Goal: Task Accomplishment & Management: Manage account settings

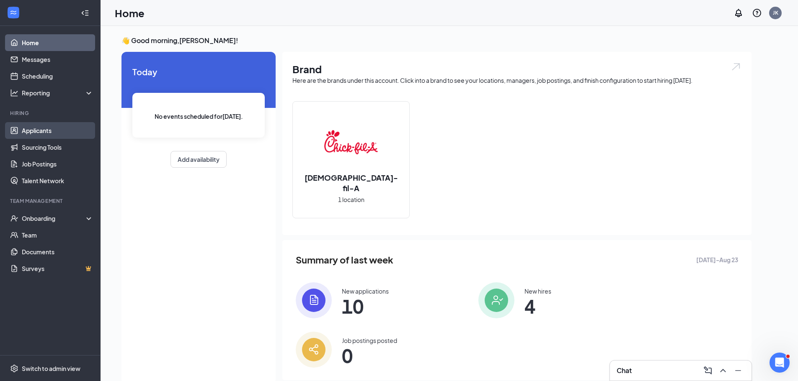
click at [36, 133] on link "Applicants" at bounding box center [58, 130] width 72 height 17
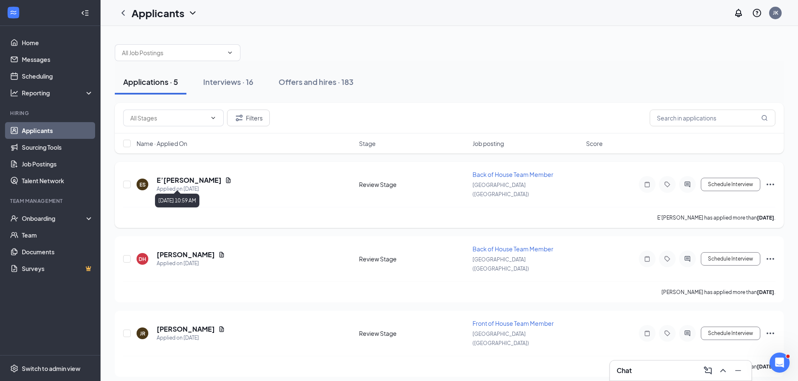
click at [189, 180] on h5 "E’[PERSON_NAME]" at bounding box center [189, 180] width 65 height 9
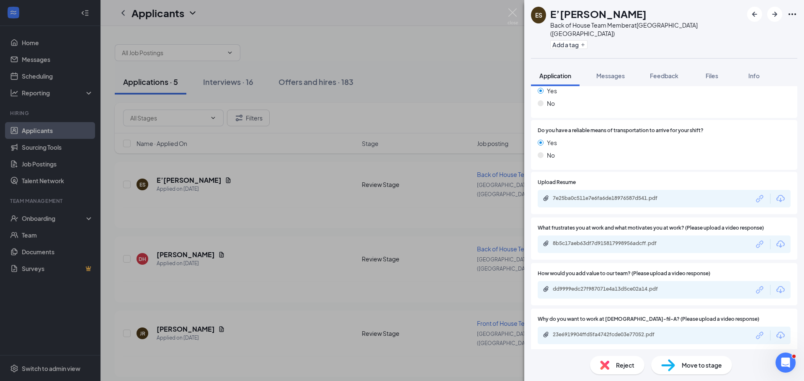
scroll to position [712, 0]
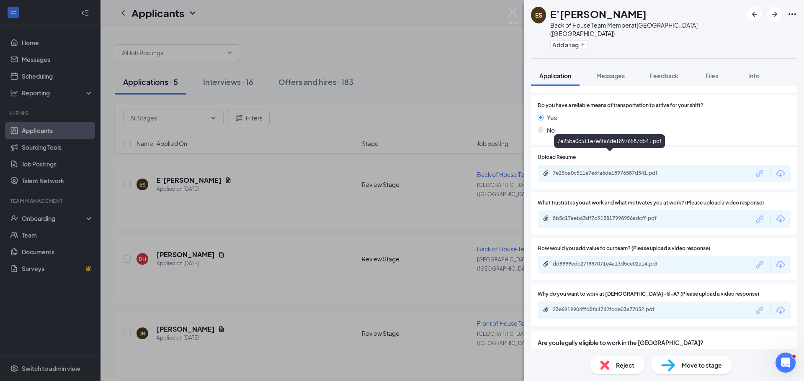
click at [638, 170] on div "7e25ba0c511e7e6fa6de18976587d541.pdf" at bounding box center [611, 173] width 117 height 7
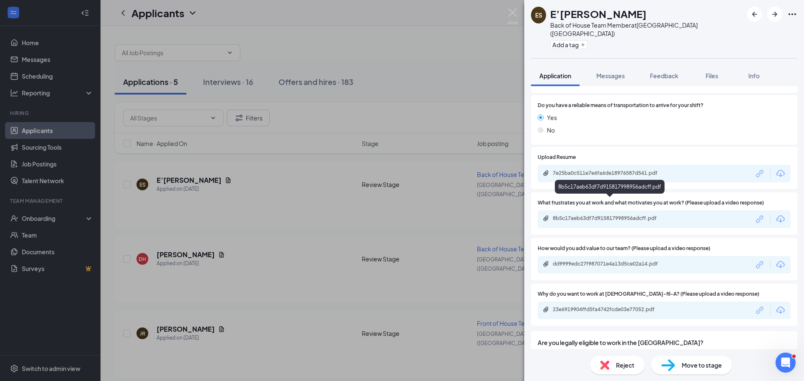
scroll to position [754, 0]
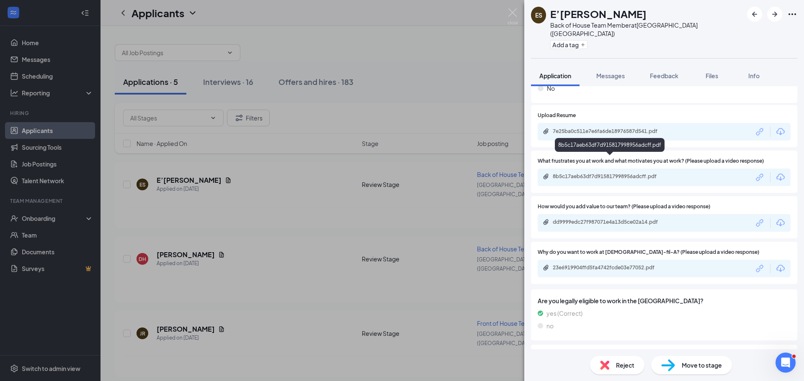
click at [606, 173] on div "8b5c17aeb63df7d915817998956adcff.pdf" at bounding box center [611, 176] width 117 height 7
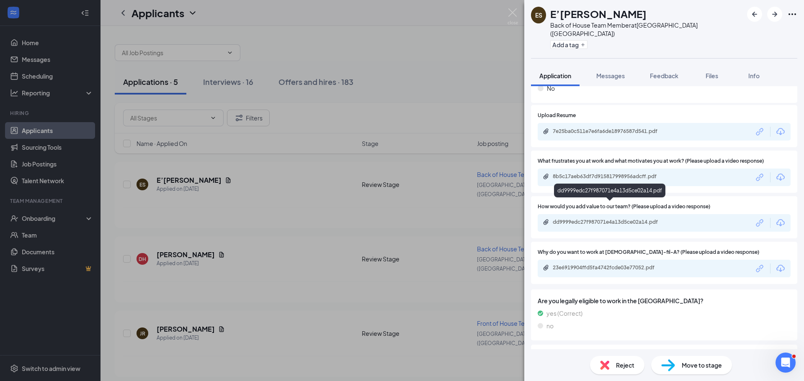
click at [608, 219] on div "dd9999edc27f987071e4a13d5ce02a14.pdf" at bounding box center [611, 222] width 117 height 7
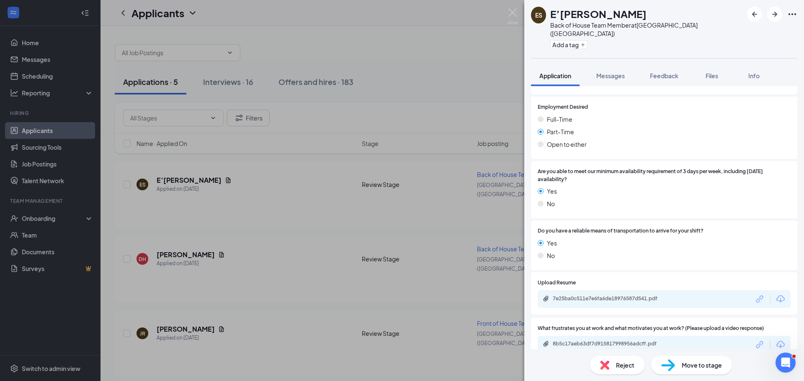
scroll to position [786, 0]
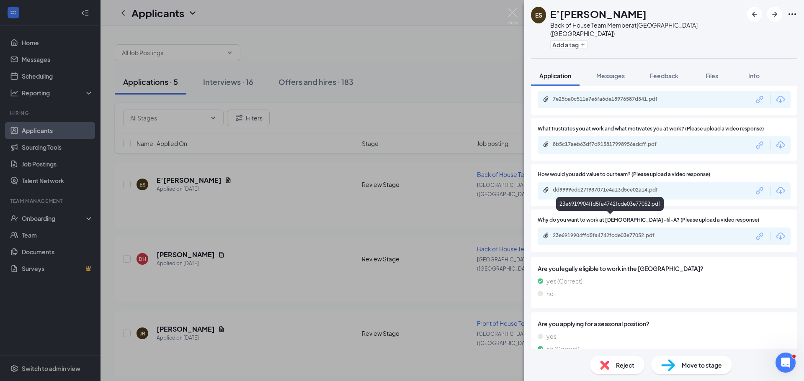
click at [626, 232] on div "23e6919904ffd5fa4742fcde03e77052.pdf" at bounding box center [611, 235] width 117 height 7
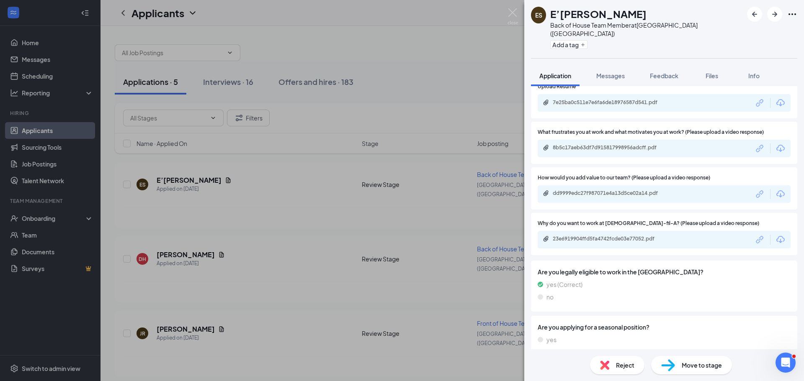
click at [397, 18] on div "ES E’[PERSON_NAME] Back of House Team Member at [GEOGRAPHIC_DATA] ([GEOGRAPHIC_…" at bounding box center [402, 190] width 804 height 381
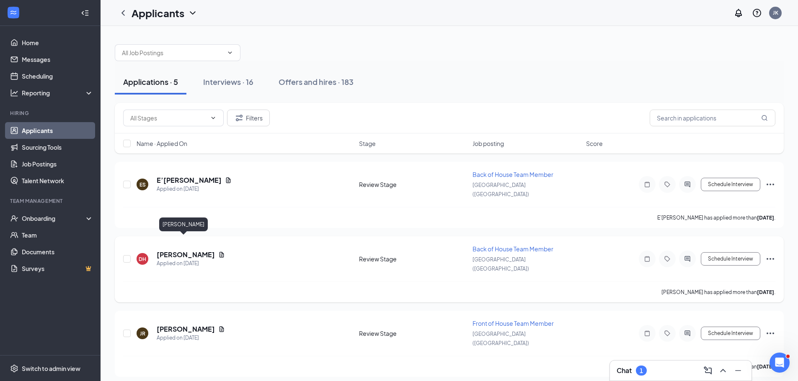
click at [183, 250] on h5 "[PERSON_NAME]" at bounding box center [186, 254] width 58 height 9
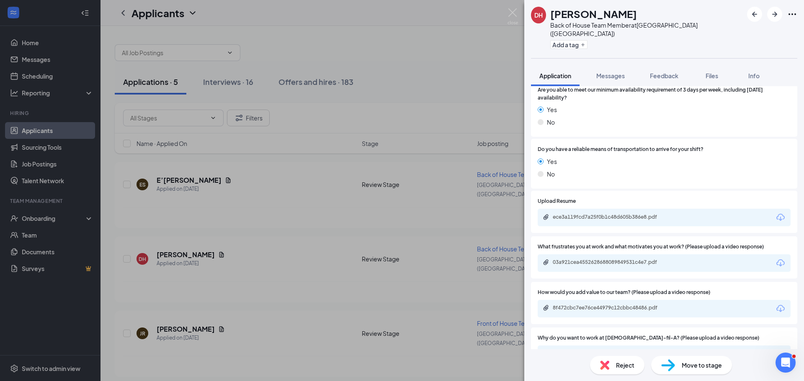
scroll to position [754, 0]
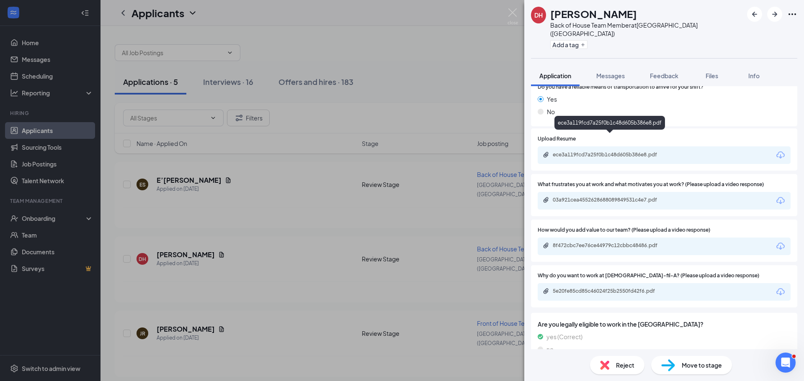
click at [631, 152] on div "ece3a119fcd7a25f0b1c48d605b386e8.pdf" at bounding box center [611, 156] width 136 height 8
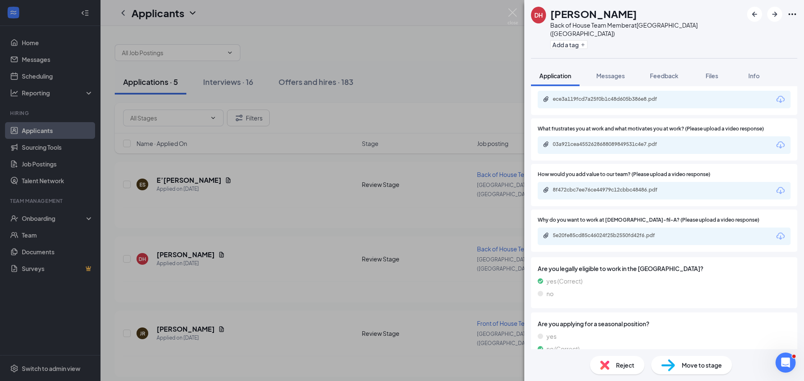
click at [633, 361] on span "Reject" at bounding box center [625, 365] width 18 height 9
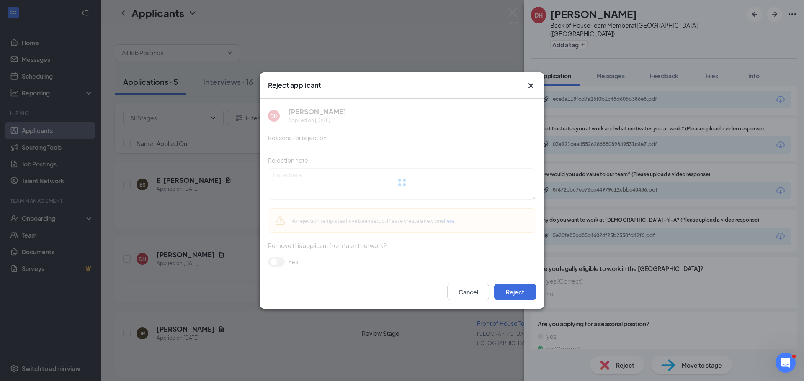
scroll to position [806, 0]
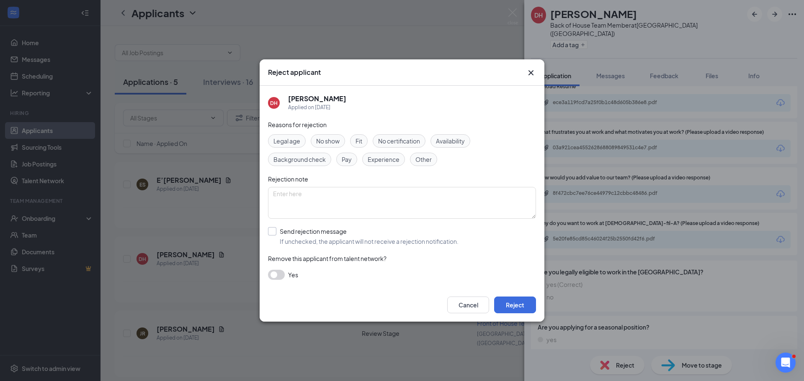
click at [302, 235] on input "Send rejection message If unchecked, the applicant will not receive a rejection…" at bounding box center [363, 236] width 191 height 18
checkbox input "true"
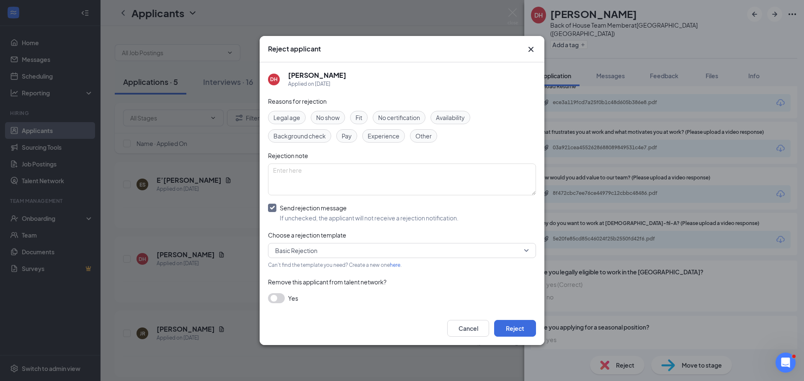
click at [306, 251] on span "Basic Rejection" at bounding box center [296, 251] width 42 height 13
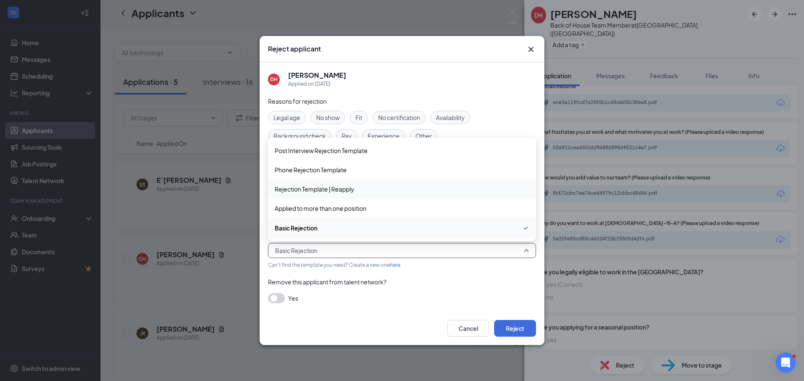
click at [316, 190] on span "Rejection Template | Reapply" at bounding box center [315, 189] width 80 height 9
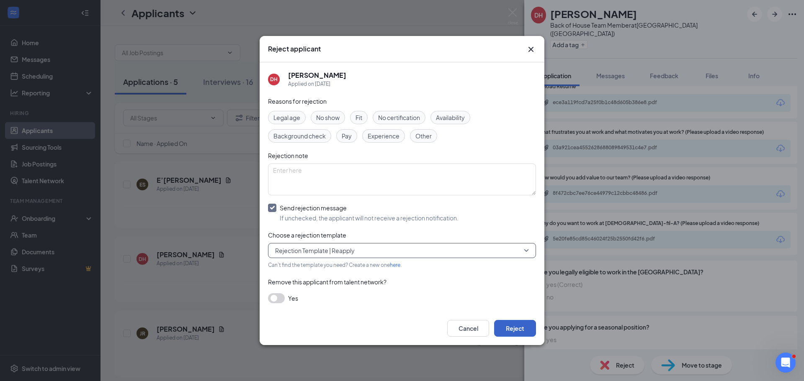
click at [513, 331] on button "Reject" at bounding box center [515, 328] width 42 height 17
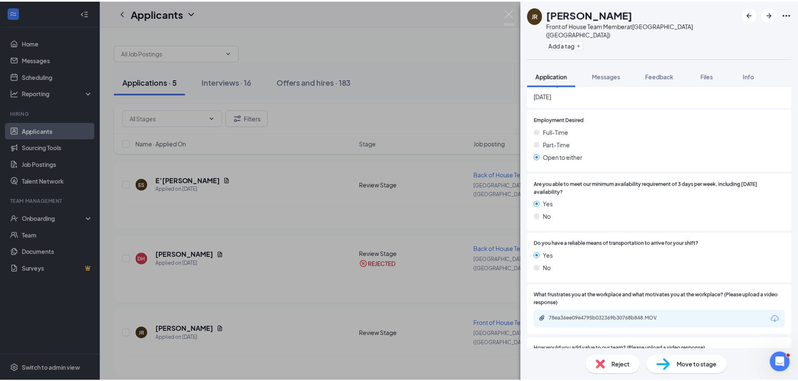
scroll to position [754, 0]
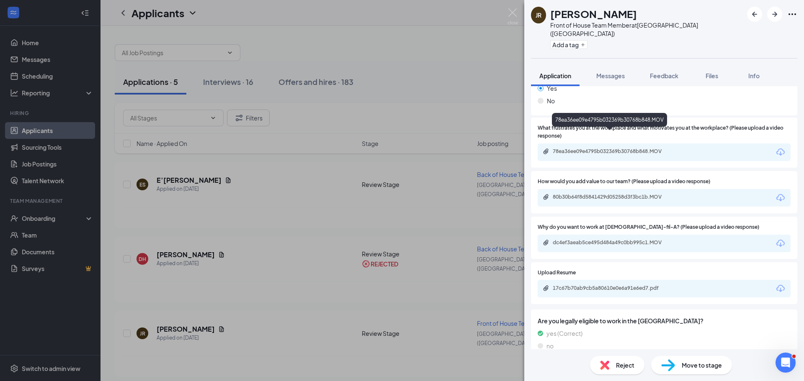
click at [644, 148] on div "78ea36ee09e4795b032369b30768b848.MOV" at bounding box center [611, 151] width 117 height 7
click at [627, 148] on div "78ea36ee09e4795b032369b30768b848.MOV" at bounding box center [611, 152] width 136 height 8
click at [358, 40] on div "JR [PERSON_NAME] Front of House Team Member at [GEOGRAPHIC_DATA] ([GEOGRAPHIC_D…" at bounding box center [402, 190] width 804 height 381
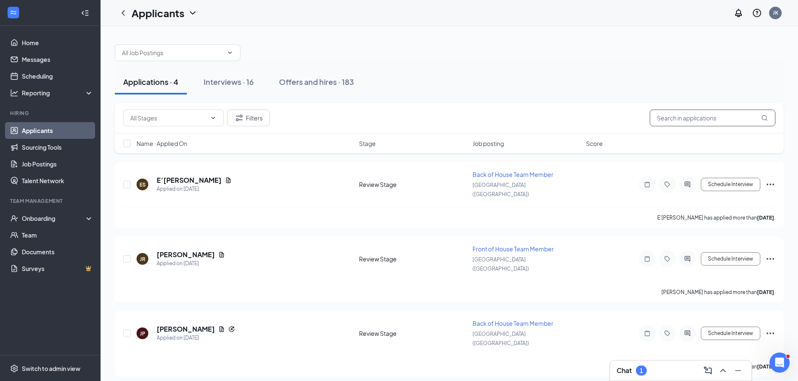
click at [665, 120] on input "text" at bounding box center [712, 118] width 126 height 17
type input "[PERSON_NAME]"
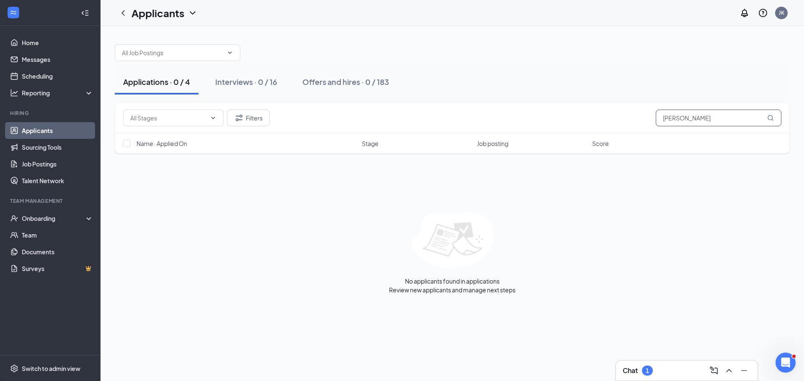
drag, startPoint x: 701, startPoint y: 121, endPoint x: 440, endPoint y: 110, distance: 260.7
click at [440, 110] on div "Filters [PERSON_NAME]" at bounding box center [452, 118] width 658 height 17
type input "\"
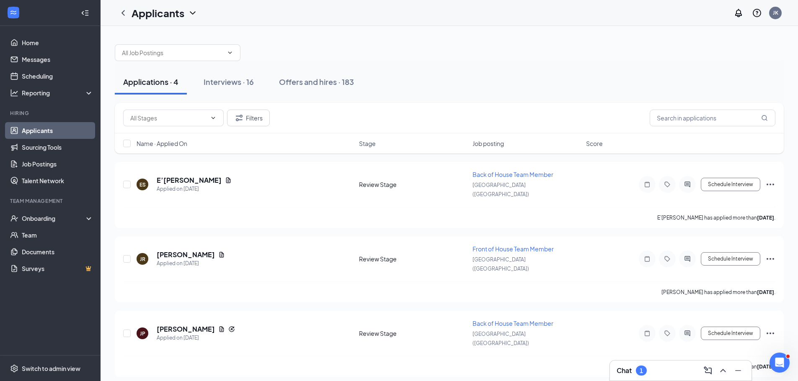
click at [440, 100] on div "Applications · 4 Interviews · 16 Offers and hires · 183" at bounding box center [449, 82] width 669 height 42
click at [771, 254] on icon "Ellipses" at bounding box center [770, 259] width 10 height 10
click at [295, 211] on div "E’[PERSON_NAME] has applied more than [DATE] ." at bounding box center [449, 217] width 652 height 21
click at [766, 254] on icon "Ellipses" at bounding box center [770, 259] width 10 height 10
click at [717, 121] on p "Reject" at bounding box center [732, 117] width 75 height 8
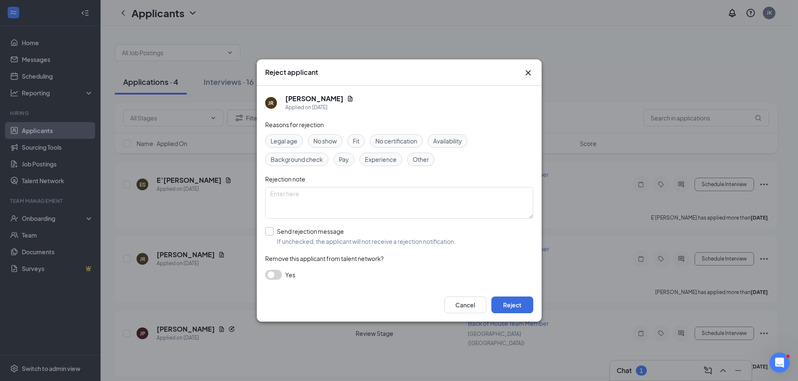
click at [302, 235] on input "Send rejection message If unchecked, the applicant will not receive a rejection…" at bounding box center [360, 236] width 191 height 18
checkbox input "true"
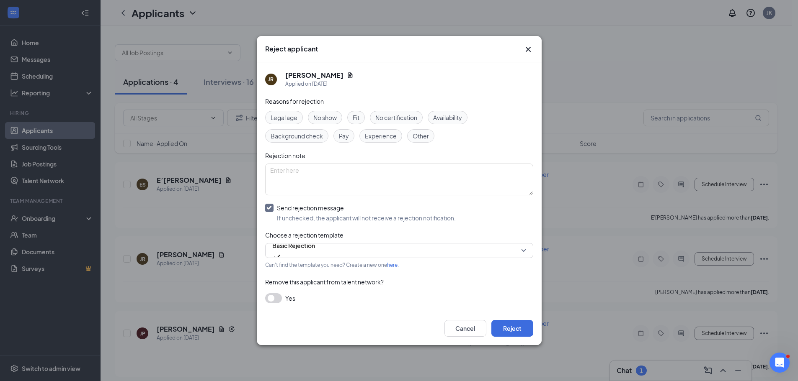
click at [317, 260] on div "Can't find the template you need? Create a new one here ." at bounding box center [399, 265] width 268 height 10
click at [315, 251] on span "Basic Rejection" at bounding box center [293, 251] width 43 height 23
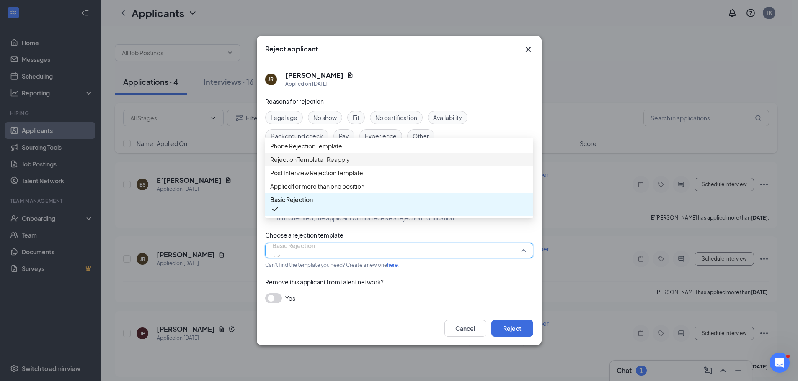
click at [325, 164] on span "Rejection Template | Reapply" at bounding box center [310, 159] width 80 height 9
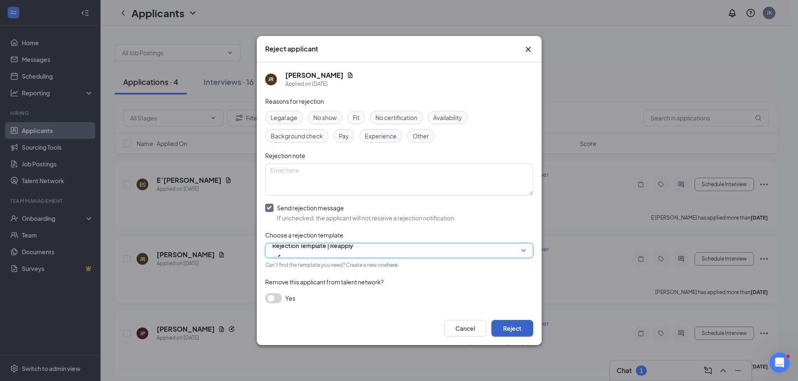
click at [521, 327] on button "Reject" at bounding box center [512, 328] width 42 height 17
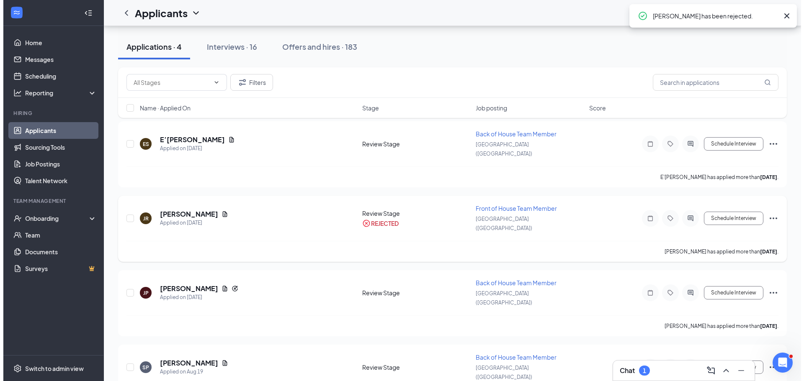
scroll to position [44, 0]
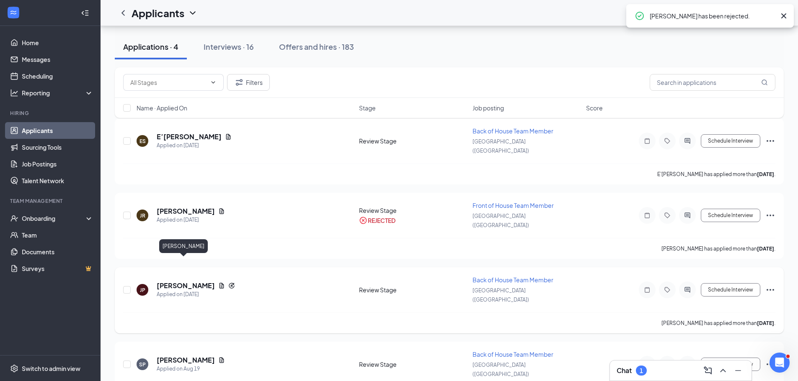
click at [183, 281] on h5 "[PERSON_NAME]" at bounding box center [186, 285] width 58 height 9
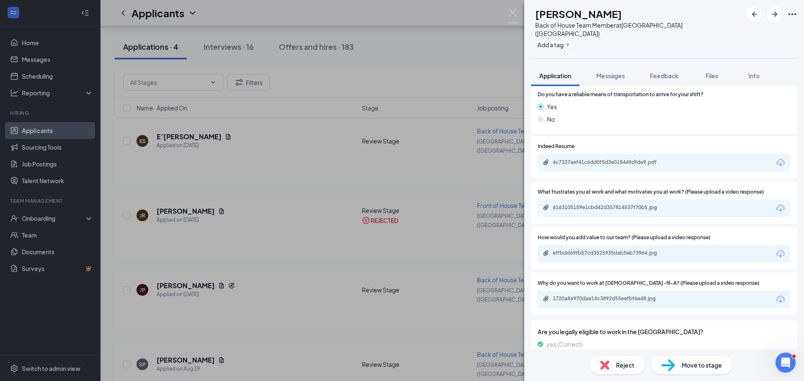
scroll to position [754, 0]
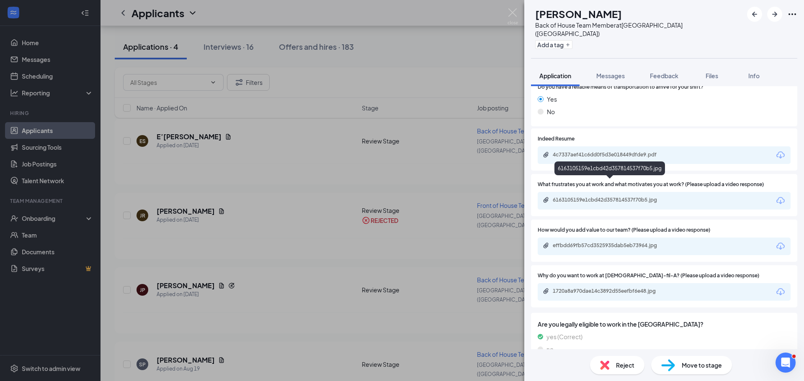
click at [607, 197] on div "6163105159e1cbd42d357814537f70b5.jpg" at bounding box center [611, 200] width 117 height 7
click at [635, 238] on div "effbdd69fb57cd3525935dab5eb73964.jpg" at bounding box center [664, 247] width 253 height 18
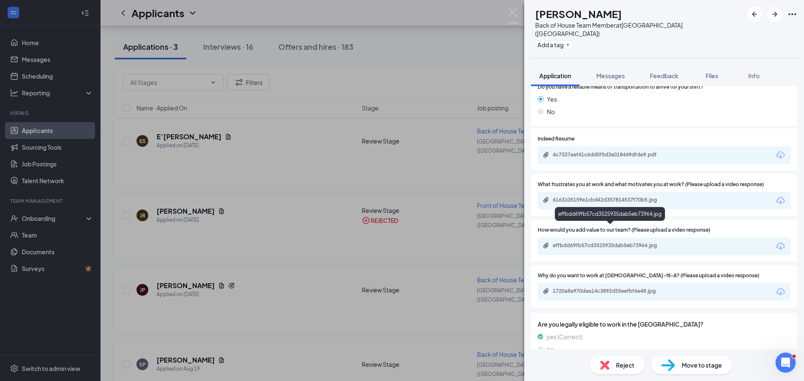
click at [634, 242] on div "effbdd69fb57cd3525935dab5eb73964.jpg" at bounding box center [611, 245] width 117 height 7
click at [620, 368] on span "Reject" at bounding box center [625, 365] width 18 height 9
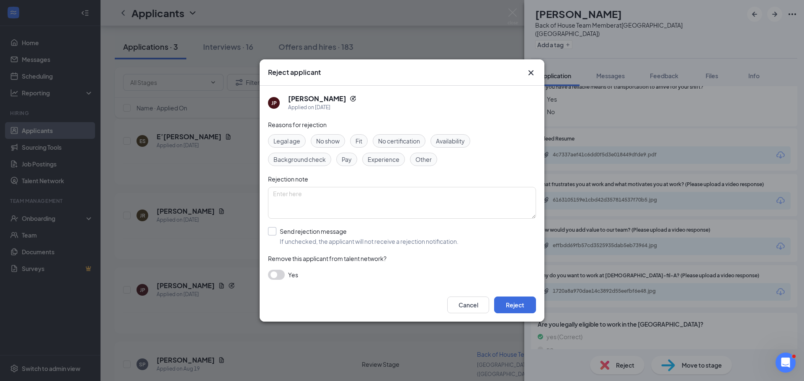
click at [320, 237] on input "Send rejection message If unchecked, the applicant will not receive a rejection…" at bounding box center [363, 236] width 191 height 18
checkbox input "true"
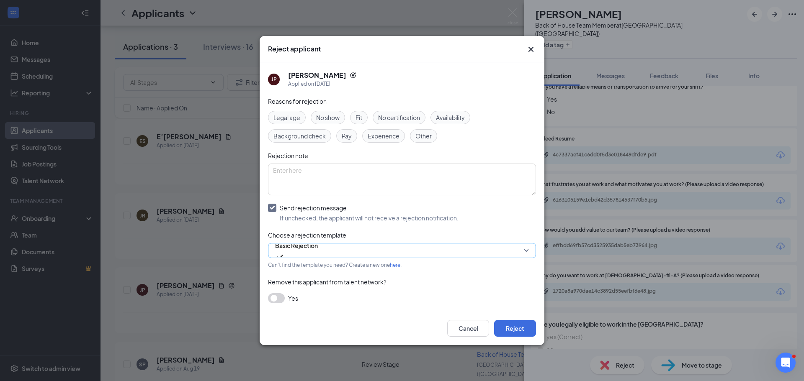
click at [318, 251] on span "Basic Rejection" at bounding box center [296, 251] width 43 height 23
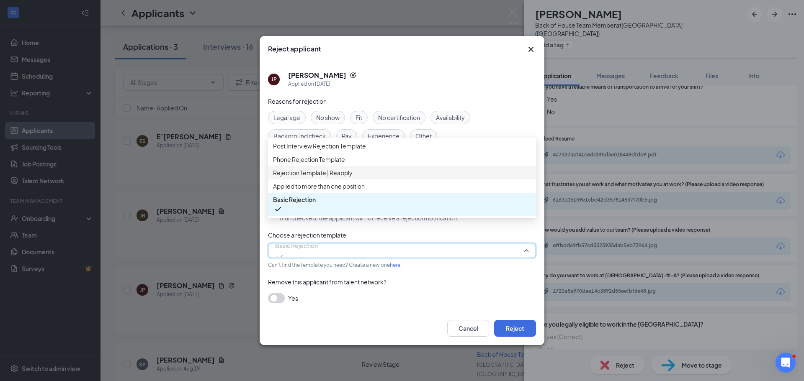
click at [338, 178] on span "Rejection Template | Reapply" at bounding box center [313, 172] width 80 height 9
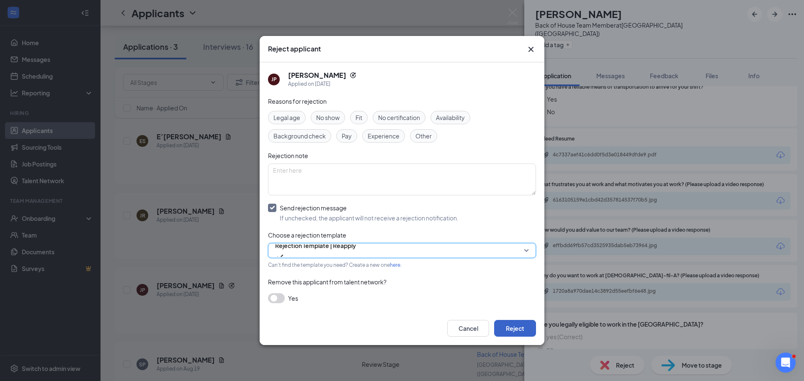
click at [520, 326] on button "Reject" at bounding box center [515, 328] width 42 height 17
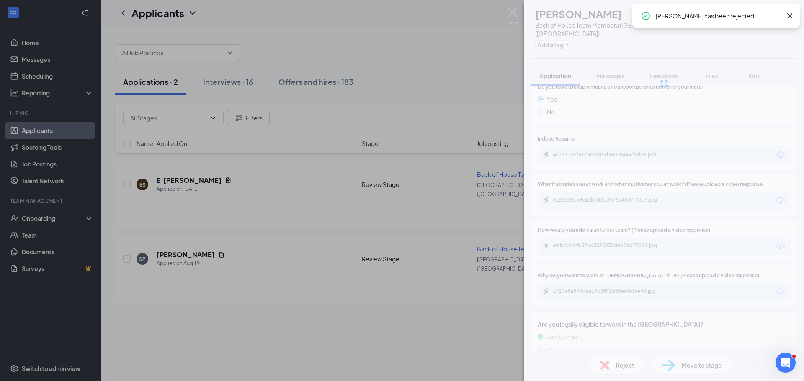
click at [300, 202] on div "JP [PERSON_NAME] Back of House Team Member at [GEOGRAPHIC_DATA] ([GEOGRAPHIC_DA…" at bounding box center [402, 190] width 804 height 381
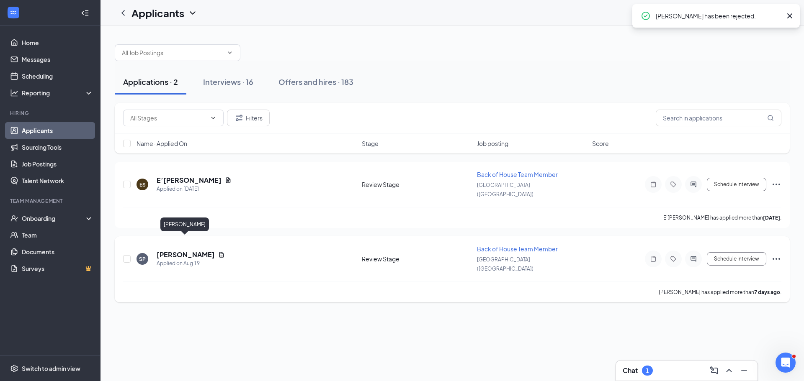
click at [159, 250] on h5 "[PERSON_NAME]" at bounding box center [186, 254] width 58 height 9
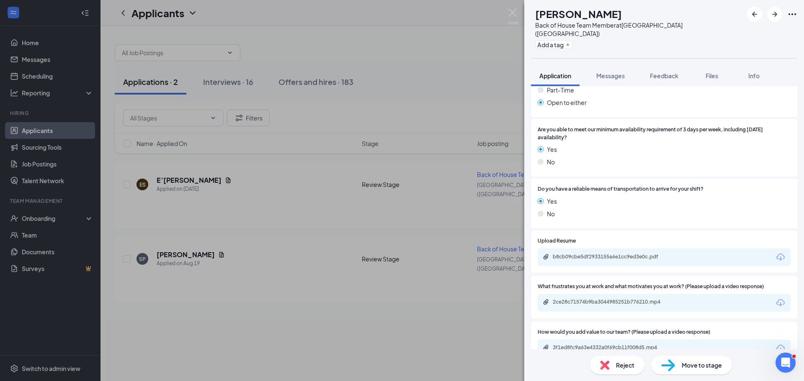
scroll to position [712, 0]
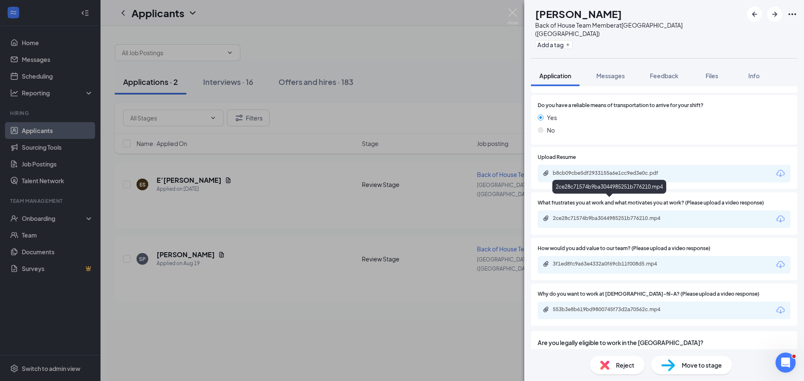
click at [598, 215] on div "2ce28c71574b9ba3044985251b776210.mp4" at bounding box center [611, 218] width 117 height 7
click at [691, 361] on span "Move to stage" at bounding box center [702, 365] width 40 height 9
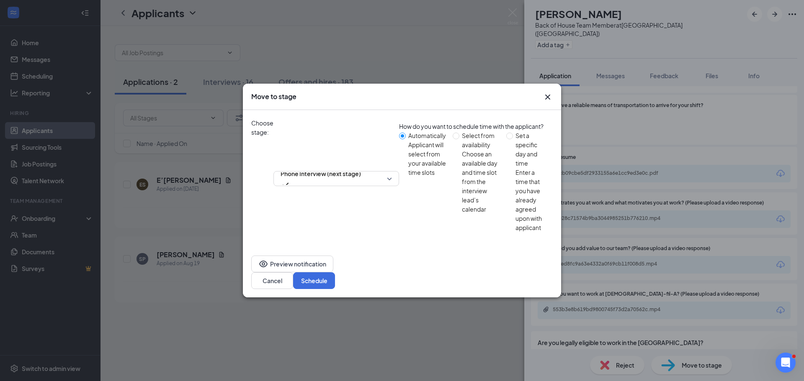
click at [515, 201] on div "Enter a time that you have already agreed upon with applicant" at bounding box center [530, 200] width 31 height 64
click at [506, 139] on input "Set a specific day and time Enter a time that you have already agreed upon with…" at bounding box center [509, 136] width 7 height 7
radio input "true"
radio input "false"
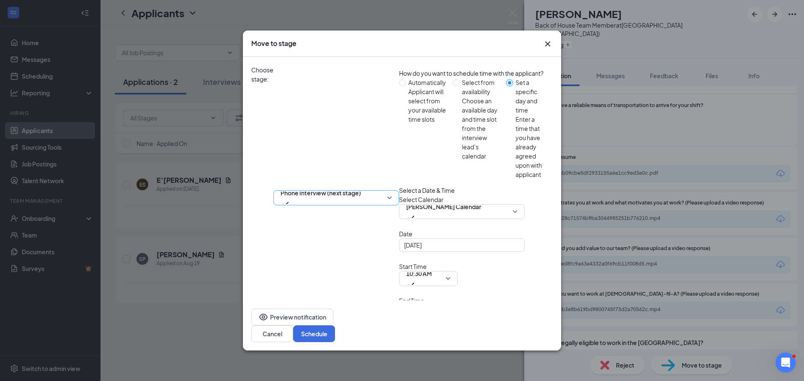
click at [356, 187] on span "Phone Interview (next stage)" at bounding box center [321, 193] width 80 height 13
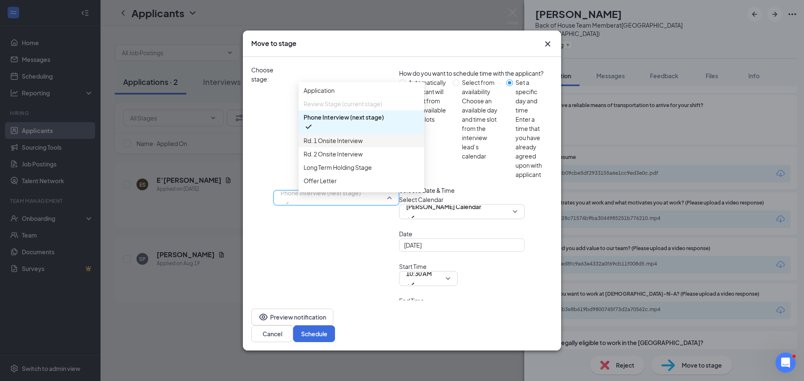
click at [341, 145] on span "Rd. 1 Onsite Interview" at bounding box center [333, 140] width 59 height 9
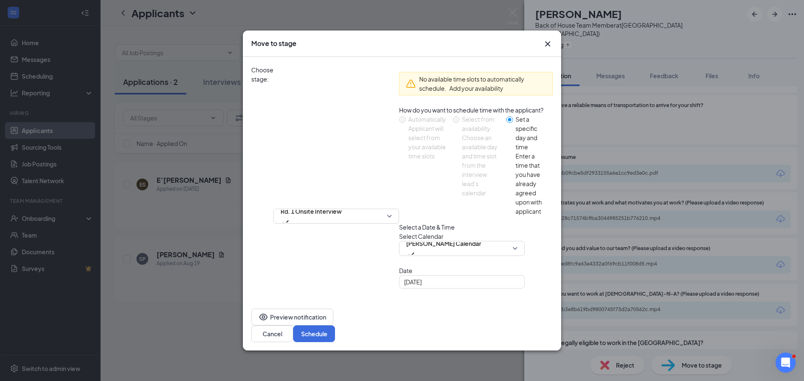
click at [436, 102] on div "No available time slots to automatically schedule. Add your availability" at bounding box center [476, 83] width 154 height 37
click at [449, 93] on button "Add your availability" at bounding box center [476, 88] width 54 height 9
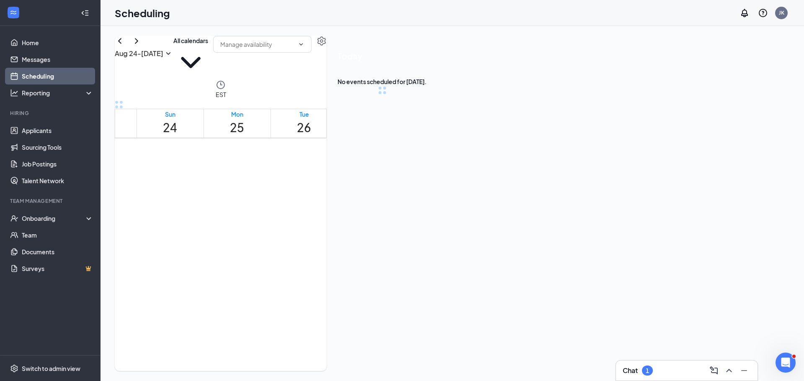
scroll to position [412, 0]
click at [142, 46] on icon "ChevronRight" at bounding box center [136, 41] width 10 height 10
drag, startPoint x: 242, startPoint y: 223, endPoint x: 251, endPoint y: 261, distance: 38.7
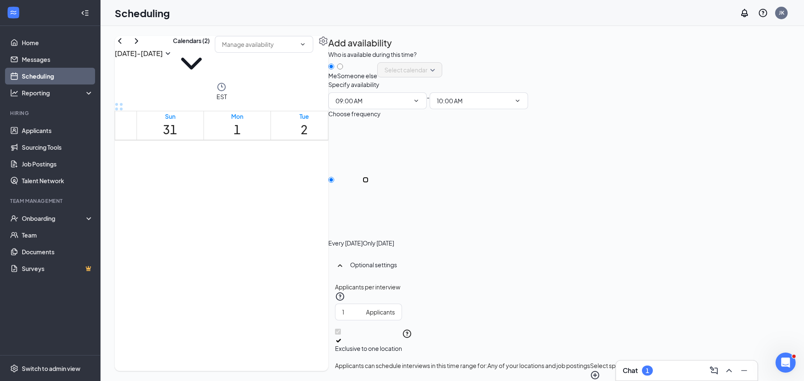
click at [369, 183] on input "Only [DATE]" at bounding box center [366, 180] width 6 height 6
radio input "true"
radio input "false"
click at [363, 308] on input "1" at bounding box center [352, 312] width 21 height 9
type input "2"
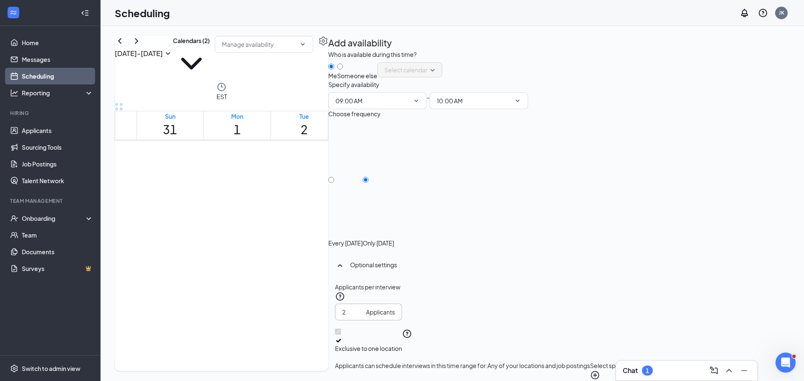
click at [363, 308] on input "2" at bounding box center [352, 312] width 21 height 9
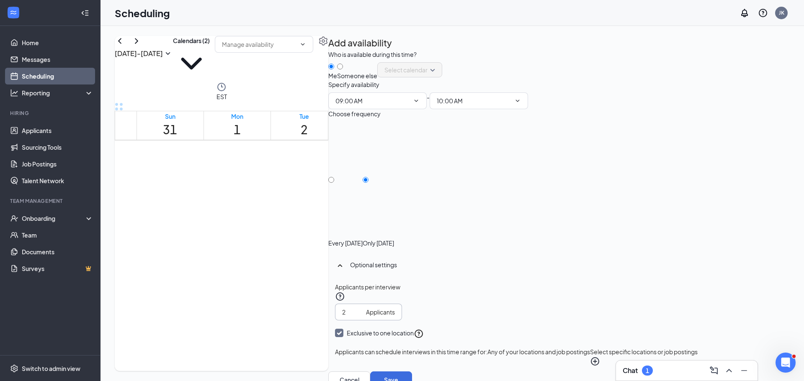
scroll to position [29, 0]
click at [698, 283] on div "Applicants per interview" at bounding box center [516, 293] width 363 height 21
click at [688, 348] on button "Select specific locations or job postings" at bounding box center [644, 357] width 108 height 19
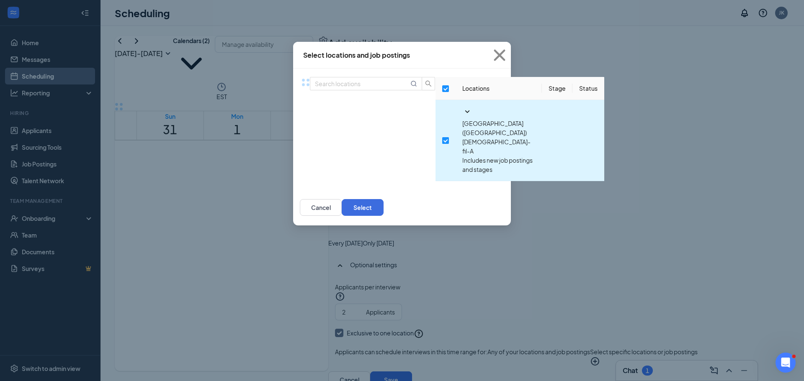
click at [442, 137] on input "checkbox" at bounding box center [445, 140] width 7 height 7
checkbox input "false"
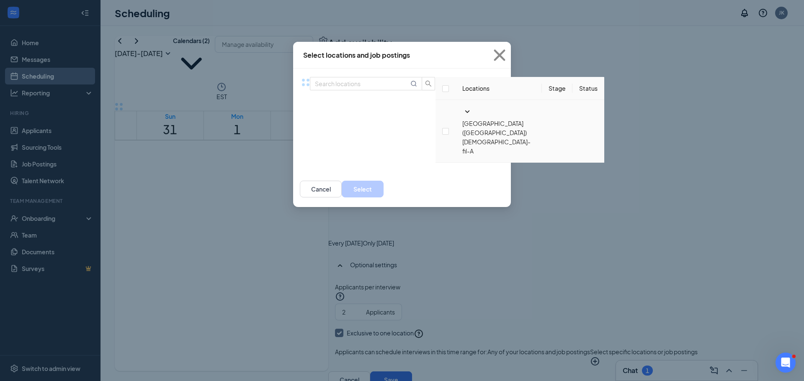
click at [465, 113] on icon "SmallChevronDown" at bounding box center [467, 112] width 5 height 3
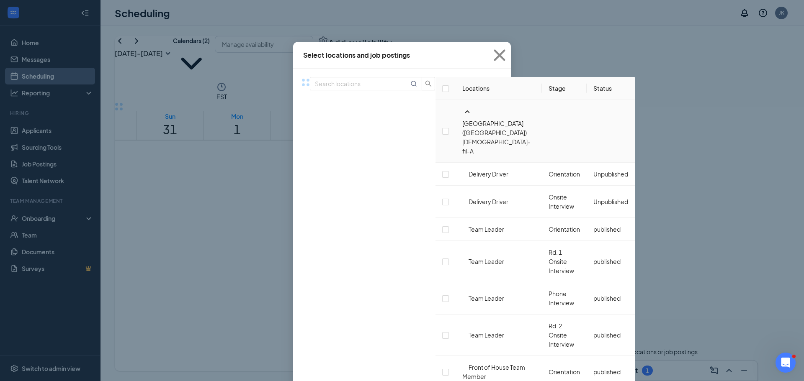
click at [315, 88] on input "text" at bounding box center [362, 83] width 94 height 9
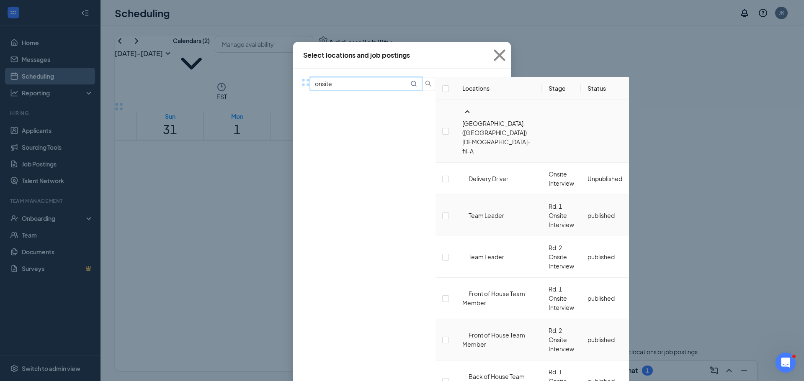
scroll to position [84, 0]
type input "onsite"
click at [442, 213] on input "checkbox" at bounding box center [445, 216] width 7 height 7
checkbox input "false"
checkbox input "true"
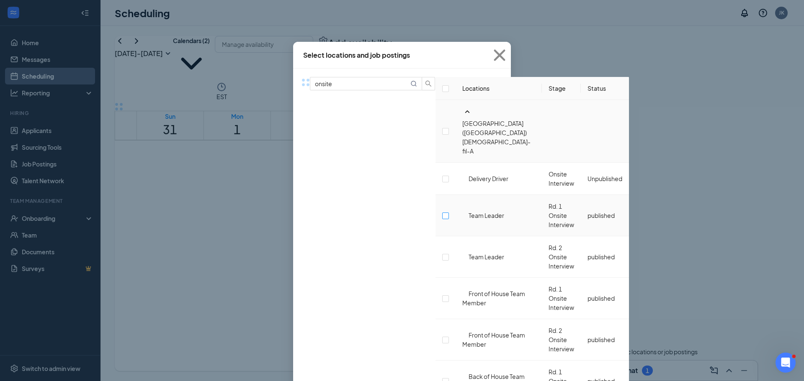
checkbox input "true"
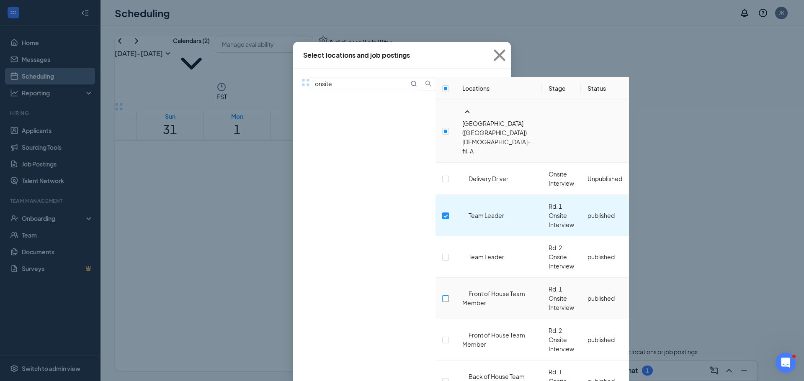
click at [442, 296] on input "checkbox" at bounding box center [445, 299] width 7 height 7
checkbox input "true"
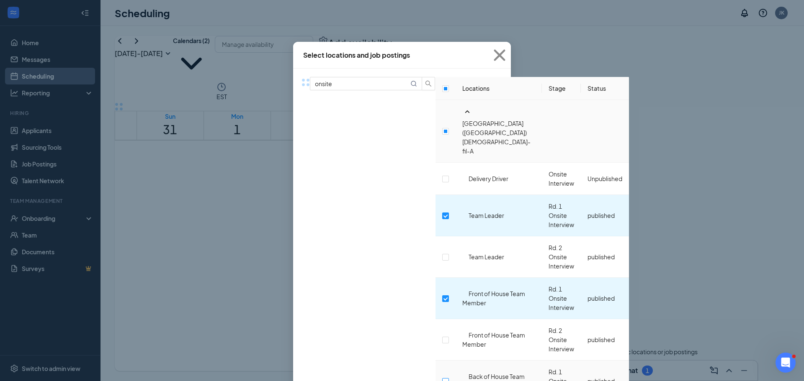
click at [442, 379] on input "checkbox" at bounding box center [445, 382] width 7 height 7
checkbox input "true"
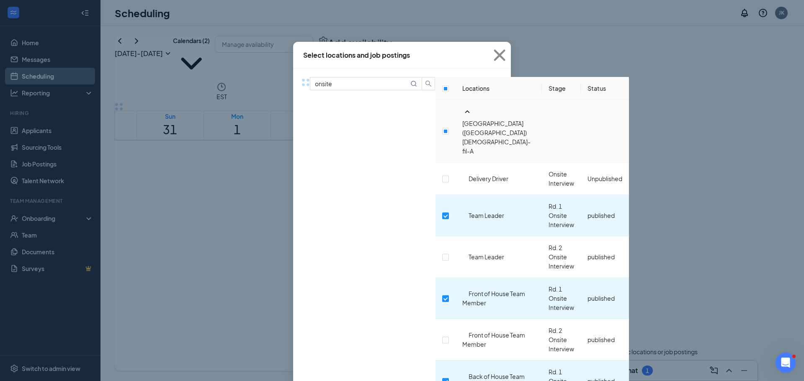
checkbox input "true"
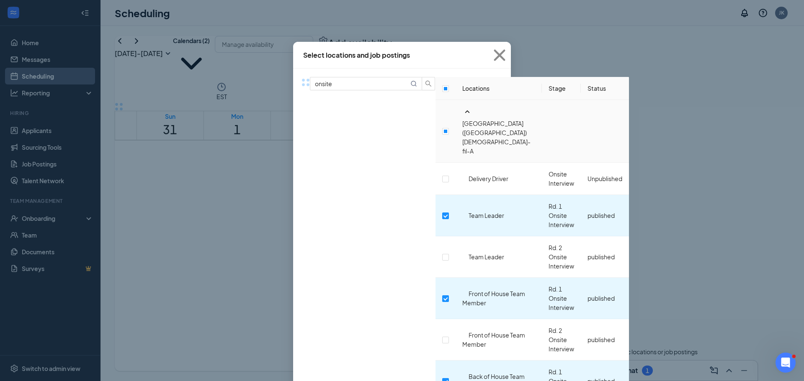
checkbox input "true"
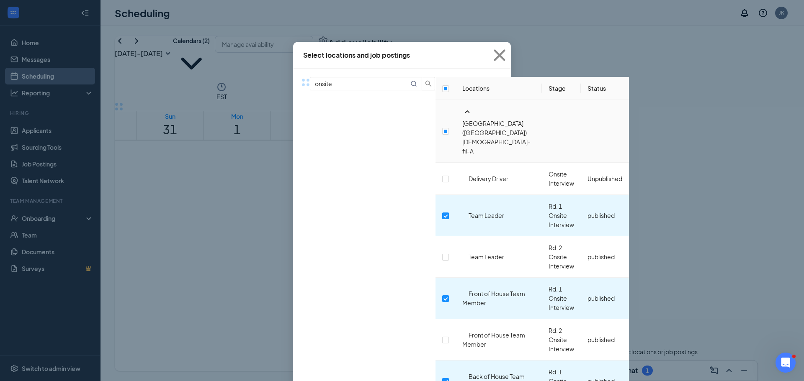
checkbox input "true"
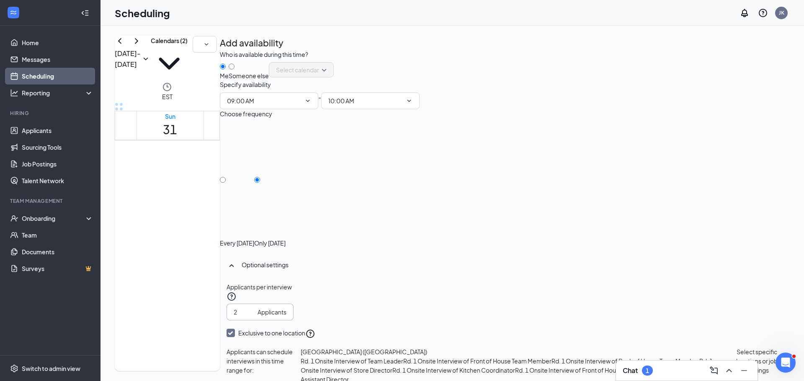
scroll to position [131, 0]
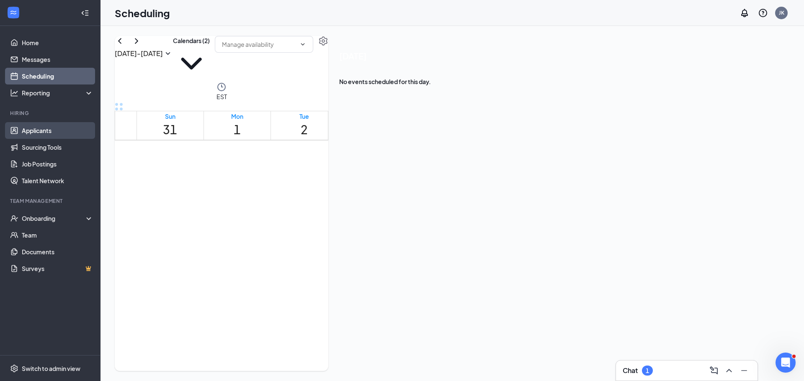
click at [41, 132] on link "Applicants" at bounding box center [58, 130] width 72 height 17
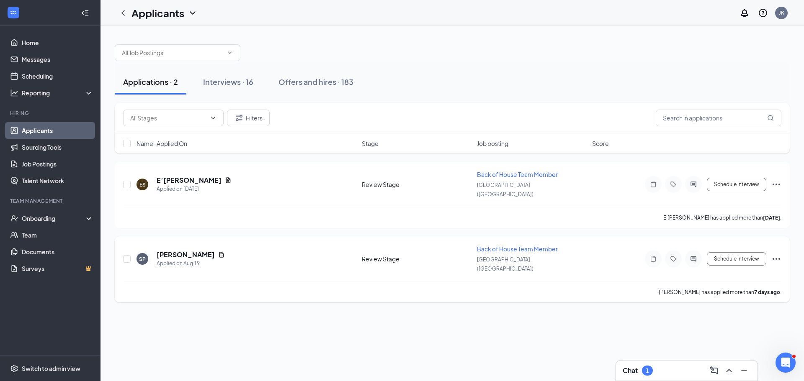
click at [780, 254] on icon "Ellipses" at bounding box center [776, 259] width 10 height 10
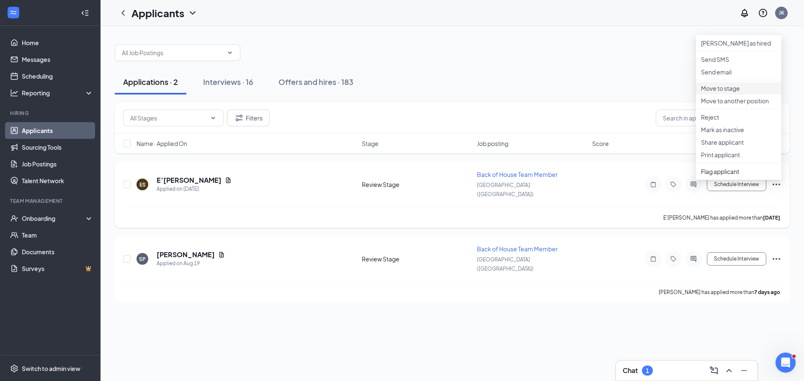
click at [725, 93] on p "Move to stage" at bounding box center [738, 88] width 75 height 8
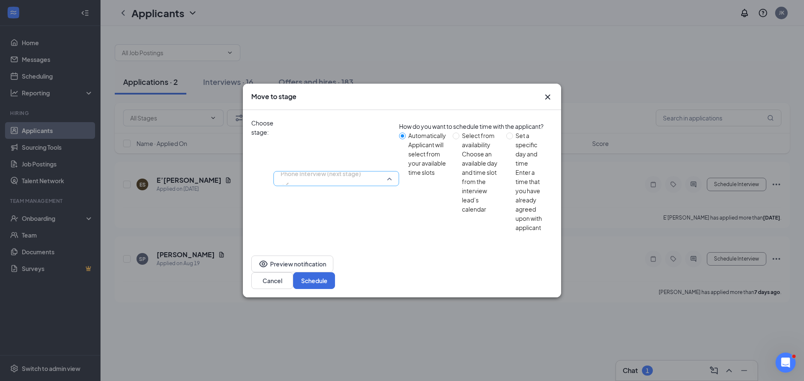
click at [361, 168] on span "Phone Interview (next stage)" at bounding box center [321, 174] width 80 height 13
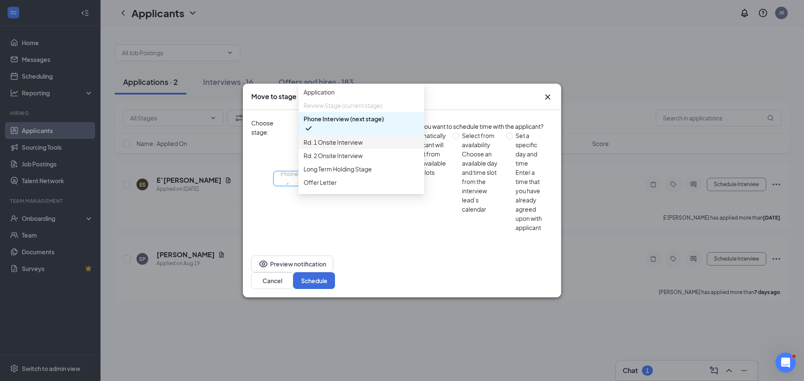
click at [322, 147] on span "Rd. 1 Onsite Interview" at bounding box center [333, 142] width 59 height 9
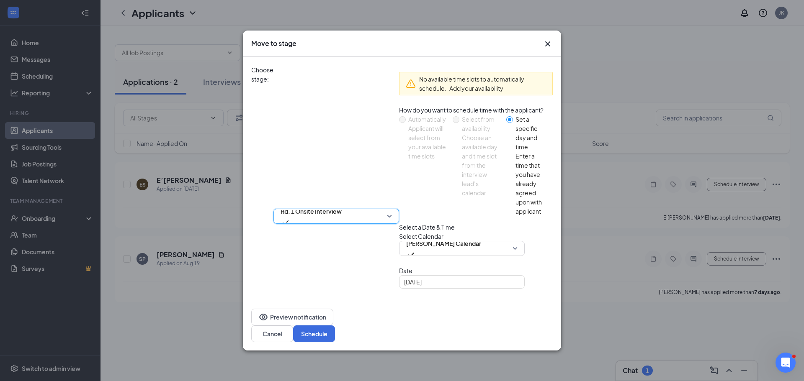
radio input "false"
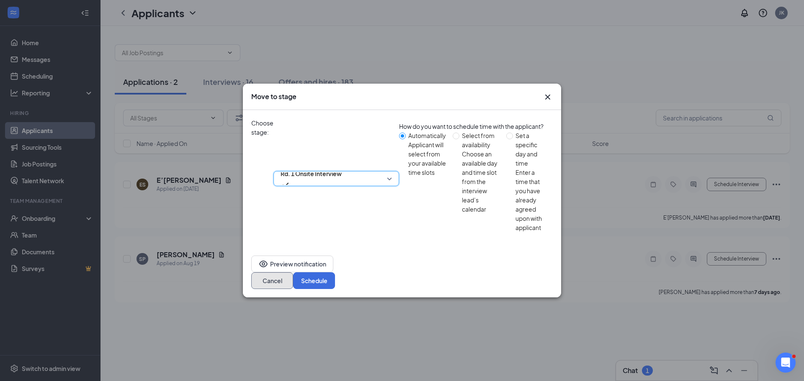
click at [293, 273] on button "Cancel" at bounding box center [272, 281] width 42 height 17
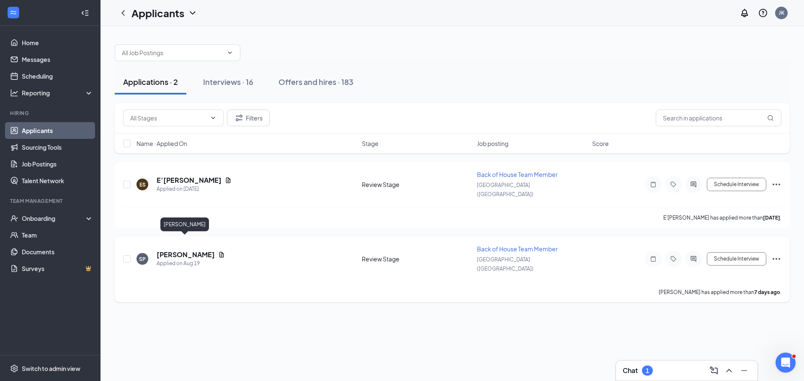
click at [176, 250] on h5 "[PERSON_NAME]" at bounding box center [186, 254] width 58 height 9
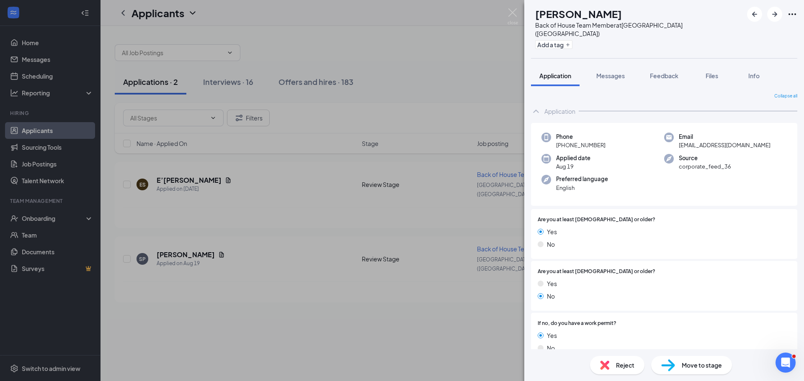
click at [682, 362] on span "Move to stage" at bounding box center [702, 365] width 40 height 9
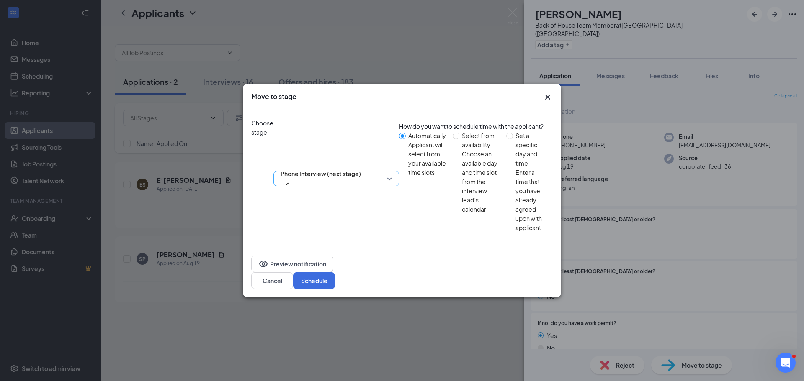
click at [352, 168] on span "Phone Interview (next stage)" at bounding box center [321, 174] width 80 height 13
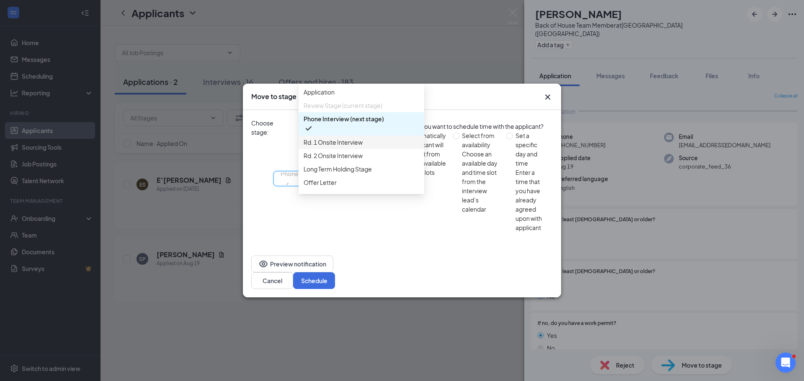
click at [327, 147] on span "Rd. 1 Onsite Interview" at bounding box center [333, 142] width 59 height 9
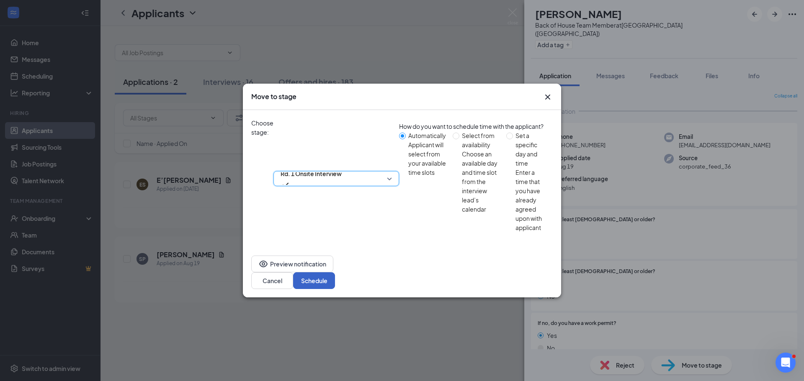
click at [335, 273] on button "Schedule" at bounding box center [314, 281] width 42 height 17
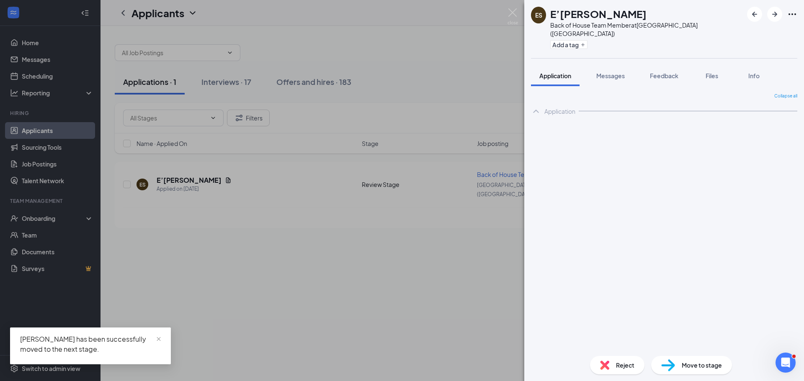
click at [264, 224] on div "ES E’[PERSON_NAME] Back of House Team Member at [GEOGRAPHIC_DATA] ([GEOGRAPHIC_…" at bounding box center [402, 190] width 804 height 381
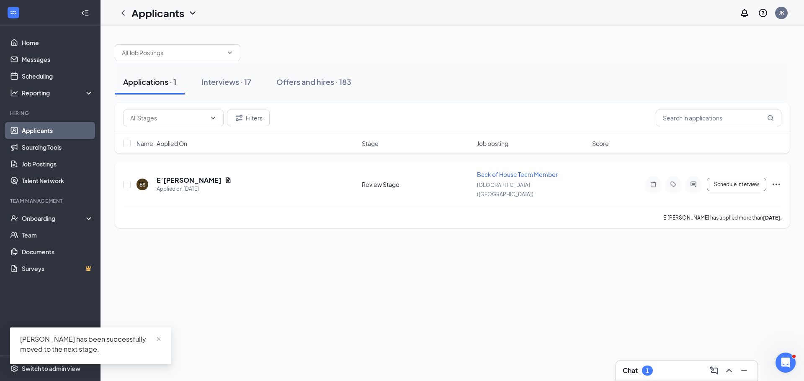
click at [782, 179] on div "ES E’[PERSON_NAME] Applied on [DATE] Review Stage Back of House Team Member [GE…" at bounding box center [452, 195] width 675 height 66
click at [779, 184] on icon "Ellipses" at bounding box center [777, 185] width 8 height 2
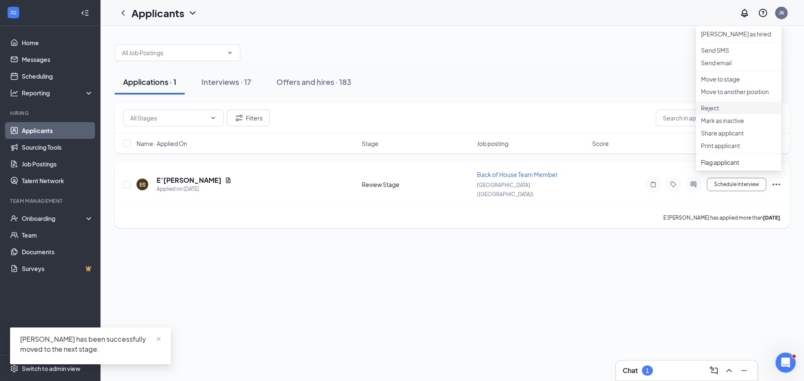
click at [731, 112] on p "Reject" at bounding box center [738, 108] width 75 height 8
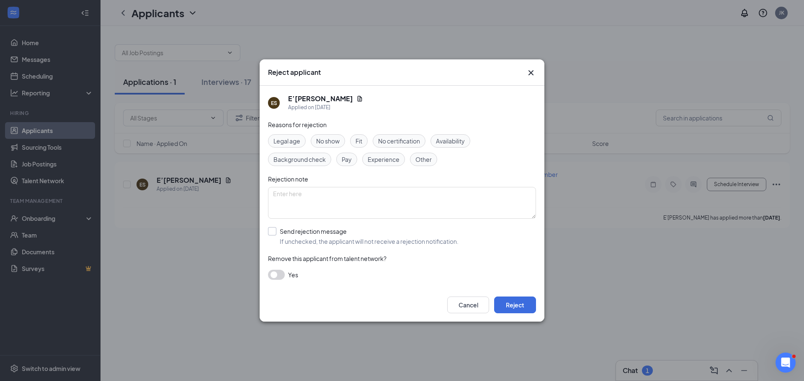
click at [300, 233] on input "Send rejection message If unchecked, the applicant will not receive a rejection…" at bounding box center [363, 236] width 191 height 18
checkbox input "true"
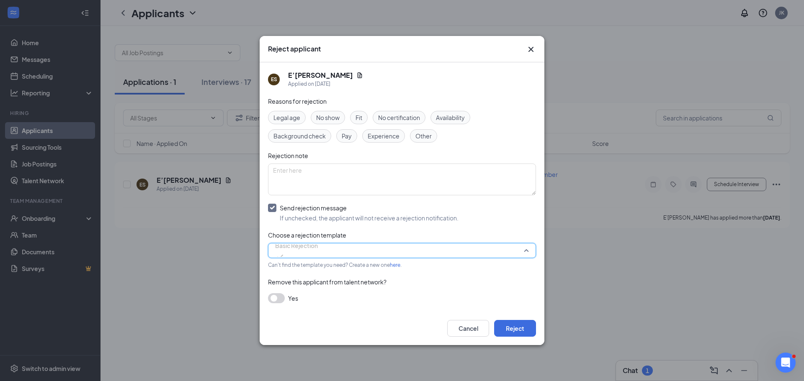
click at [309, 244] on div "Basic Rejection" at bounding box center [402, 250] width 268 height 15
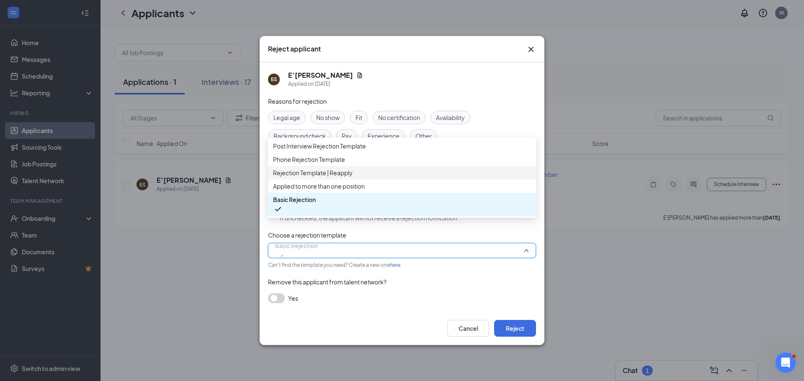
click at [321, 178] on span "Rejection Template | Reapply" at bounding box center [313, 172] width 80 height 9
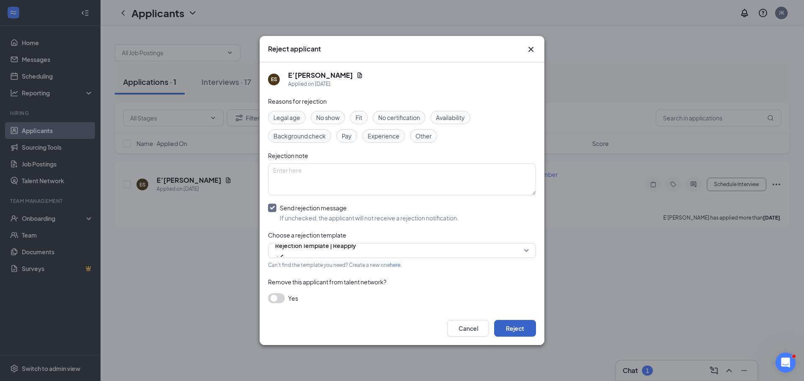
click at [515, 327] on button "Reject" at bounding box center [515, 328] width 42 height 17
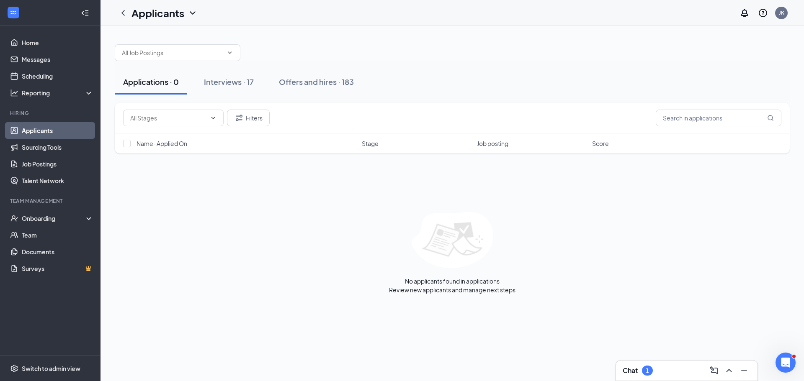
click at [682, 371] on div "Chat 1" at bounding box center [687, 370] width 128 height 13
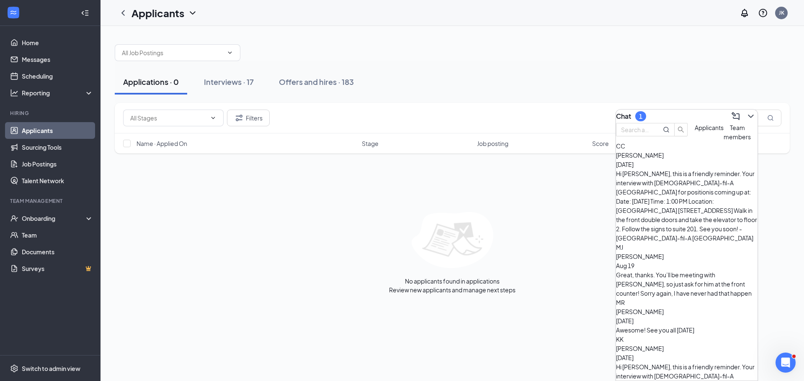
click at [724, 141] on span "Team members" at bounding box center [737, 132] width 27 height 17
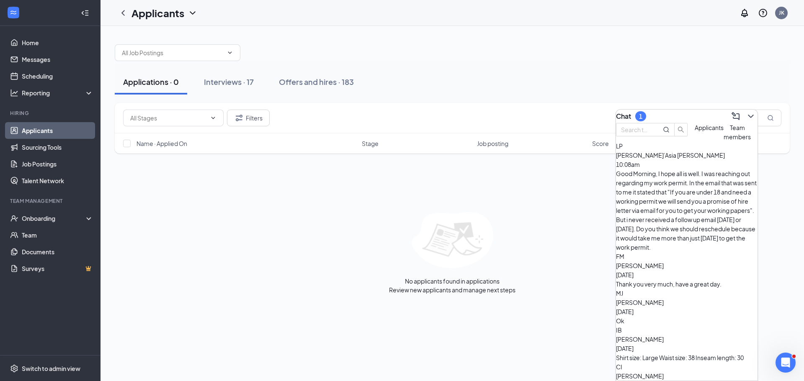
click at [695, 193] on div "Good Morning, I hope all is well. I was reaching out regarding my work permit. …" at bounding box center [687, 210] width 142 height 83
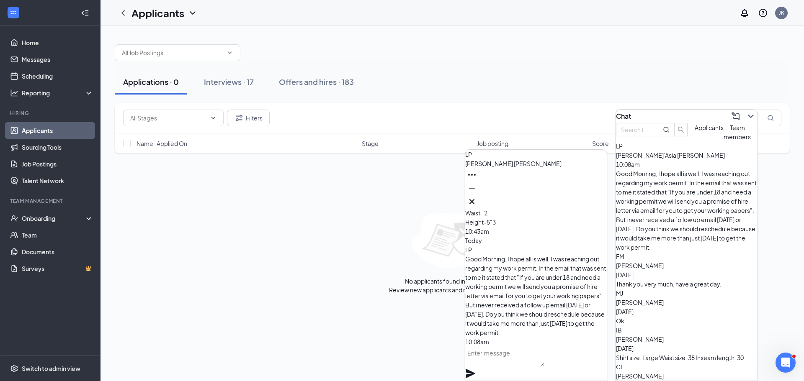
click at [533, 358] on textarea at bounding box center [504, 357] width 79 height 20
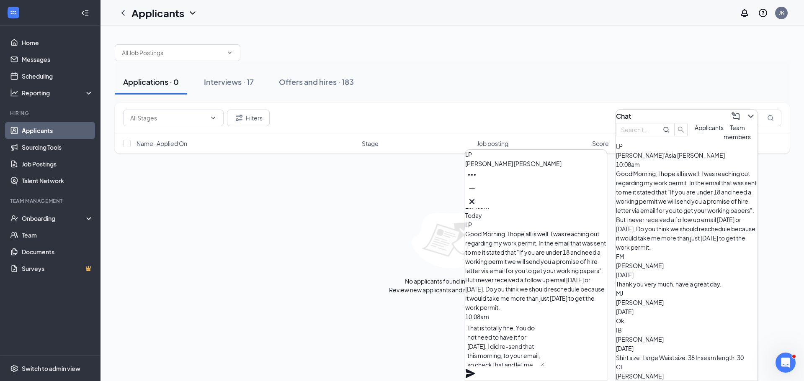
drag, startPoint x: 526, startPoint y: 340, endPoint x: 557, endPoint y: 356, distance: 35.0
click at [526, 340] on textarea "That is totally fine. You do not need to have it for [DATE]. I did re-send that…" at bounding box center [504, 344] width 79 height 45
click at [510, 349] on textarea "That is totally fine that you can't get it [DATE]. You do not need to have it f…" at bounding box center [504, 344] width 79 height 45
click at [507, 349] on textarea "That is totally fine that you can't get it [DATE]. You do not need to have it f…" at bounding box center [504, 344] width 79 height 45
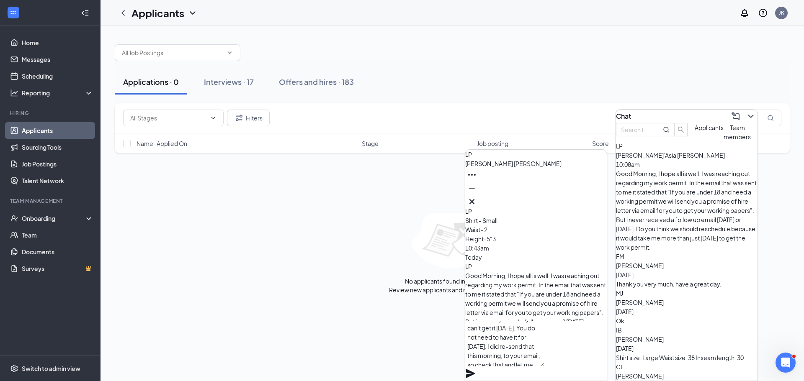
scroll to position [0, 0]
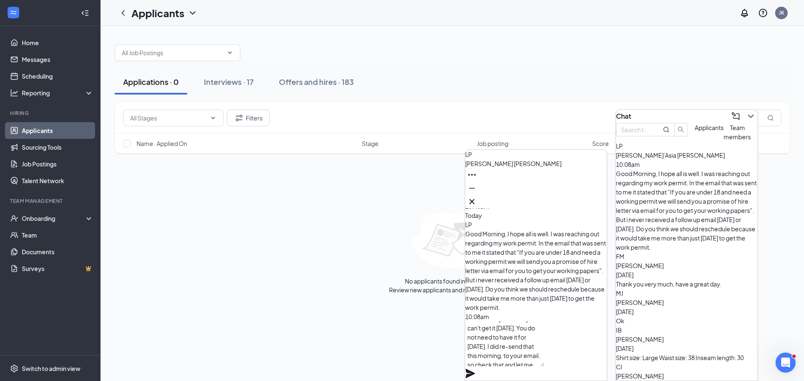
click at [544, 367] on textarea "That is totally fine that you can't get it [DATE]. You do not need to have it f…" at bounding box center [504, 344] width 79 height 45
click at [523, 365] on textarea "That is totally fine that you can't get it [DATE]. You do not need to have it f…" at bounding box center [504, 344] width 79 height 45
type textarea "That is totally fine that you can't get it [DATE]. You do not need to have it f…"
click at [475, 369] on icon "Plane" at bounding box center [470, 373] width 9 height 9
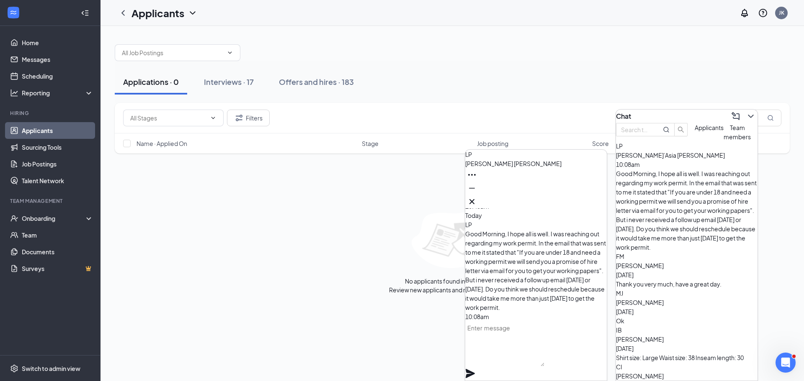
scroll to position [0, 0]
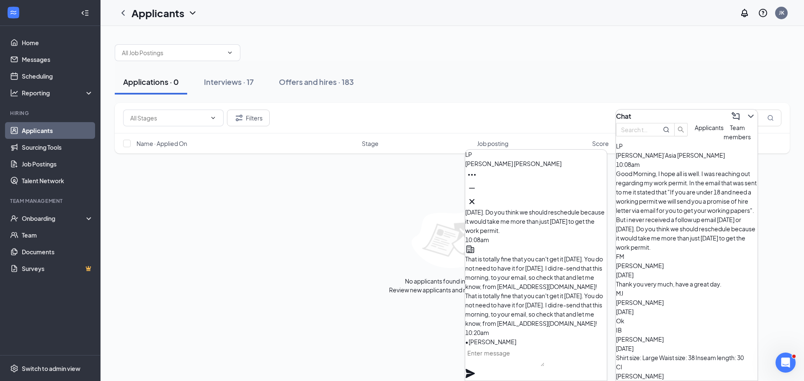
click at [683, 326] on div "IB [PERSON_NAME] [DATE] Shirt size: Large Waist size: 38 Inseam length: 30" at bounding box center [687, 344] width 142 height 37
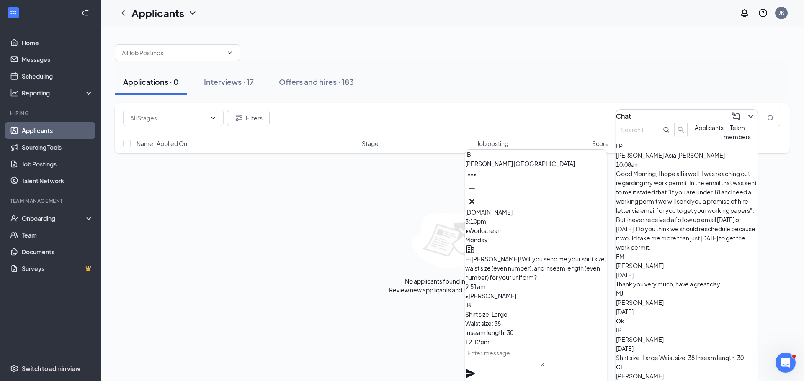
click at [683, 317] on div "Ok" at bounding box center [687, 321] width 142 height 9
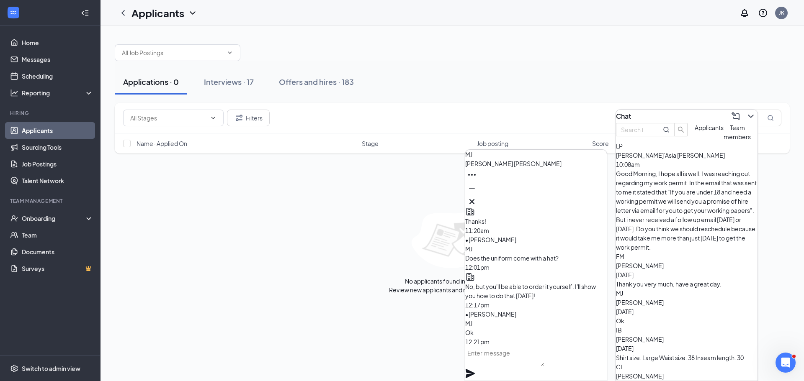
click at [529, 367] on textarea at bounding box center [504, 357] width 79 height 20
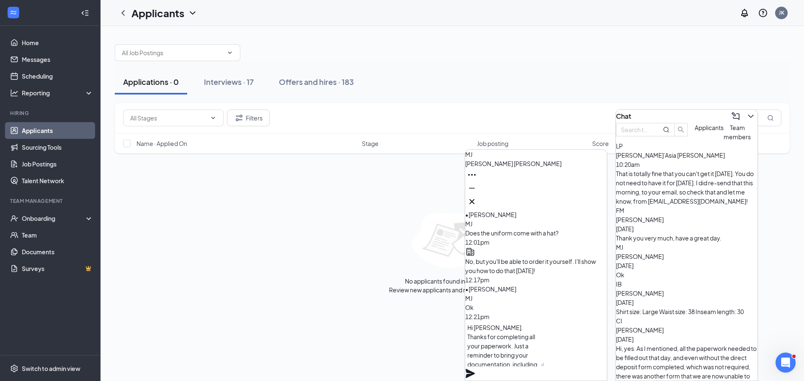
scroll to position [9, 0]
click at [504, 357] on textarea "Hi [PERSON_NAME]. Thanks for completing all your paperwork. Just a reminder to …" at bounding box center [504, 344] width 79 height 45
click at [536, 358] on textarea "Hi [PERSON_NAME]. Thanks for completing all your paperwork. Just a reminder to …" at bounding box center [504, 344] width 79 height 45
click at [544, 356] on textarea "Hi [PERSON_NAME]. Thanks for completing all your paperwork. Just a reminder to …" at bounding box center [504, 344] width 79 height 45
click at [485, 365] on textarea "Hi [PERSON_NAME]. Thanks for completing all your paperwork. Just a reminder to …" at bounding box center [504, 344] width 79 height 45
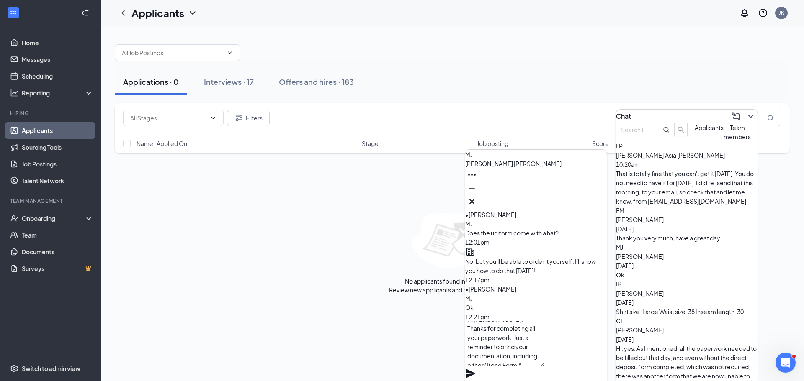
click at [485, 365] on textarea "Hi [PERSON_NAME]. Thanks for completing all your paperwork. Just a reminder to …" at bounding box center [504, 344] width 79 height 45
click at [544, 363] on textarea "Hi [PERSON_NAME]. Thanks for completing all your paperwork. Just a reminder to …" at bounding box center [504, 344] width 79 height 45
drag, startPoint x: 480, startPoint y: 338, endPoint x: 560, endPoint y: 401, distance: 102.0
click at [560, 381] on html "Home Messages Scheduling Reporting Hiring Applicants Sourcing Tools Job Posting…" at bounding box center [402, 190] width 804 height 381
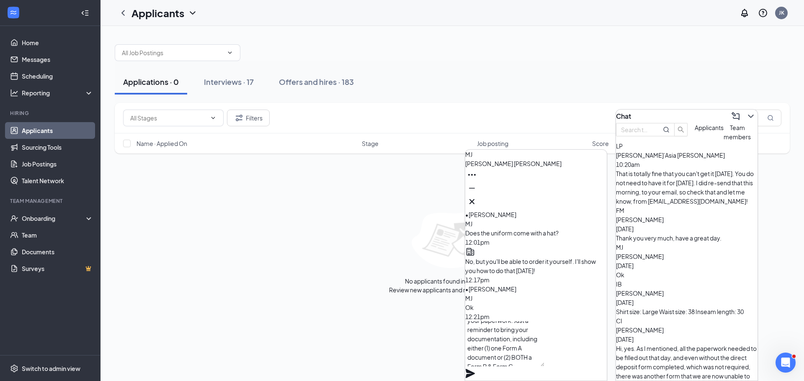
type textarea "Hi [PERSON_NAME]. Thanks for completing all your paperwork. Just a reminder to …"
click at [475, 369] on icon "Plane" at bounding box center [470, 373] width 9 height 9
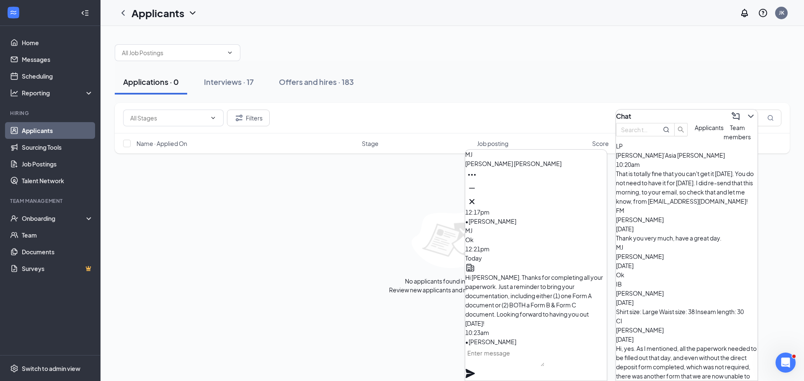
scroll to position [0, 0]
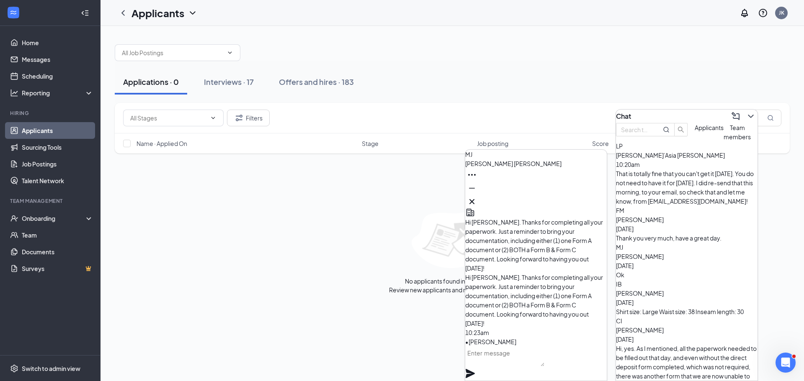
click at [664, 216] on span "[PERSON_NAME]" at bounding box center [640, 220] width 48 height 8
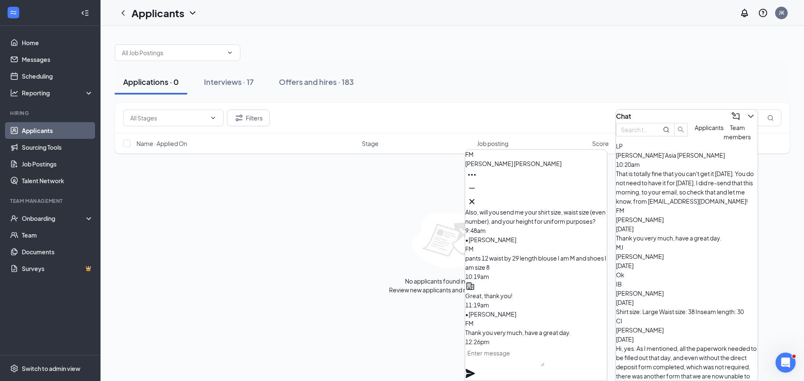
click at [541, 367] on textarea at bounding box center [504, 357] width 79 height 20
paste textarea "Hi [PERSON_NAME]. Thanks for completing all your paperwork. Just a reminder to …"
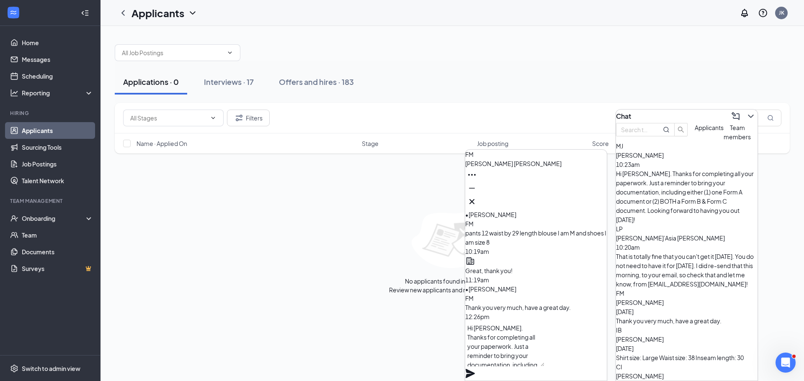
scroll to position [26, 0]
type textarea "Hi [PERSON_NAME]. Thanks for completing all your paperwork. Just a reminder to …"
click at [475, 369] on icon "Plane" at bounding box center [470, 374] width 10 height 10
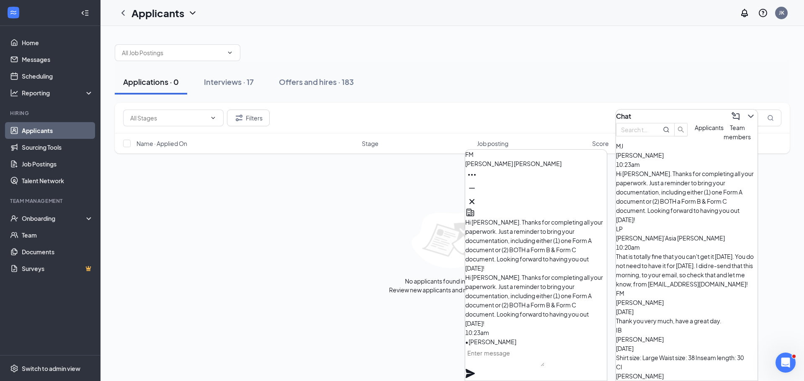
click at [685, 335] on div "[PERSON_NAME] [DATE]" at bounding box center [687, 344] width 142 height 18
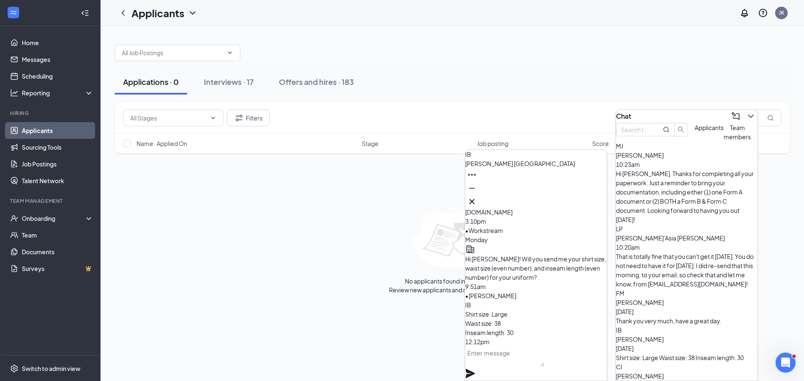
click at [544, 357] on textarea at bounding box center [504, 357] width 79 height 20
paste textarea "Hi [PERSON_NAME]. Thanks for completing all your paperwork. Just a reminder to …"
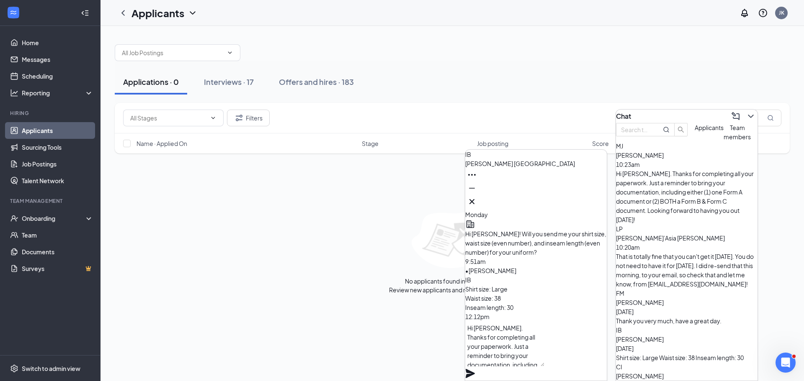
click at [491, 339] on textarea "Hi [PERSON_NAME]. Thanks for completing all your paperwork. Just a reminder to …" at bounding box center [504, 344] width 79 height 45
type textarea "Hi [PERSON_NAME]. Thanks for completing all your paperwork. Just a reminder to …"
click at [593, 346] on div "Hi [PERSON_NAME]. Thanks for completing all your paperwork. Just a reminder to …" at bounding box center [536, 351] width 142 height 59
click at [475, 369] on icon "Plane" at bounding box center [470, 373] width 9 height 9
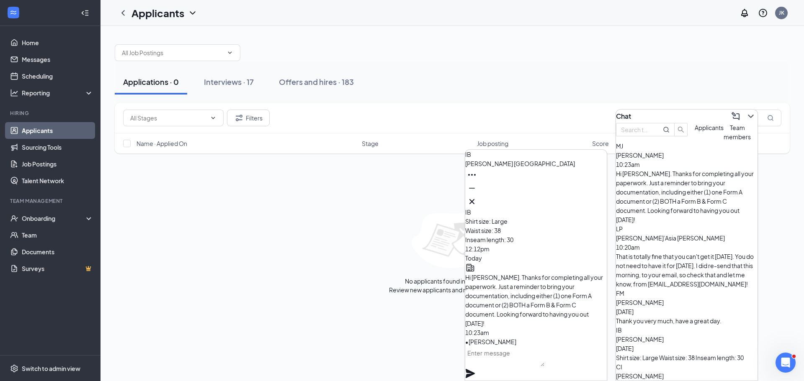
click at [660, 289] on div "FM [PERSON_NAME] [DATE] Thank you very much, have a great day." at bounding box center [687, 307] width 142 height 37
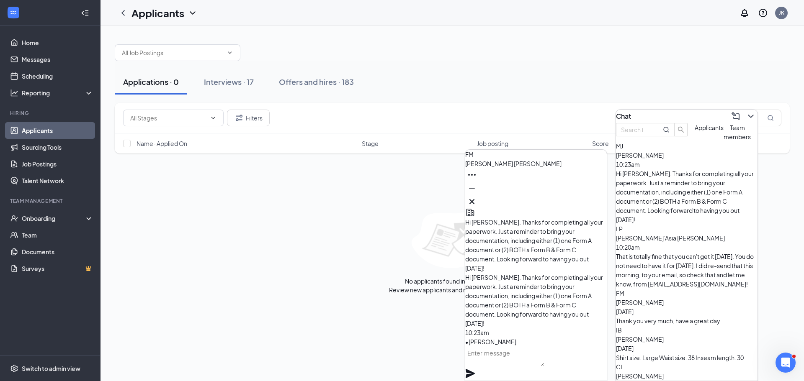
click at [536, 362] on textarea at bounding box center [504, 357] width 79 height 20
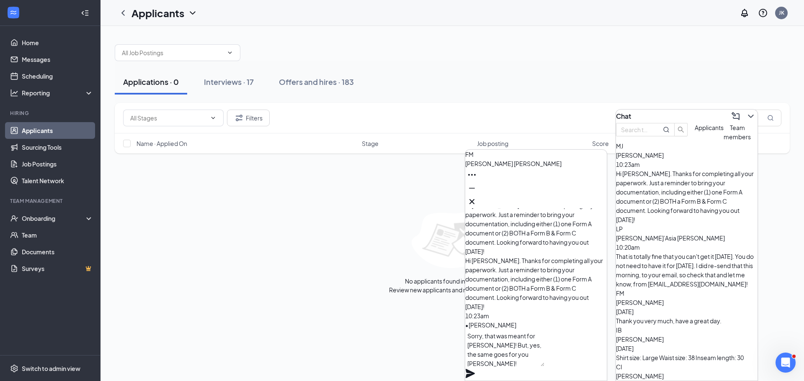
type textarea "Sorry, that was meant for [PERSON_NAME]! But, yes, the same goes for you [PERSO…"
click at [475, 369] on icon "Plane" at bounding box center [470, 374] width 10 height 10
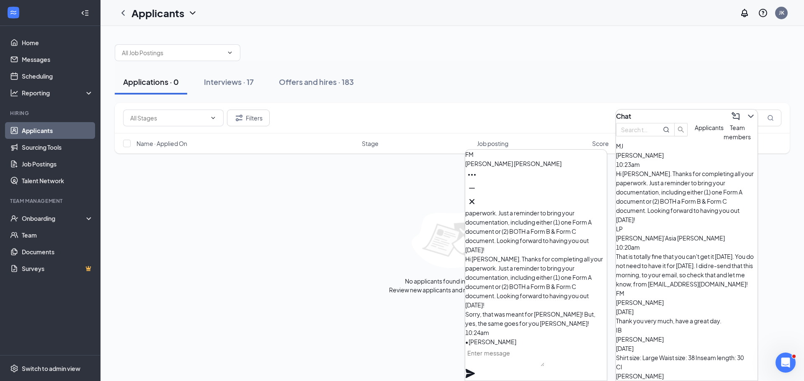
scroll to position [0, 0]
click at [687, 235] on span "[PERSON_NAME]’Asia [PERSON_NAME]" at bounding box center [670, 239] width 109 height 8
